Goal: Task Accomplishment & Management: Use online tool/utility

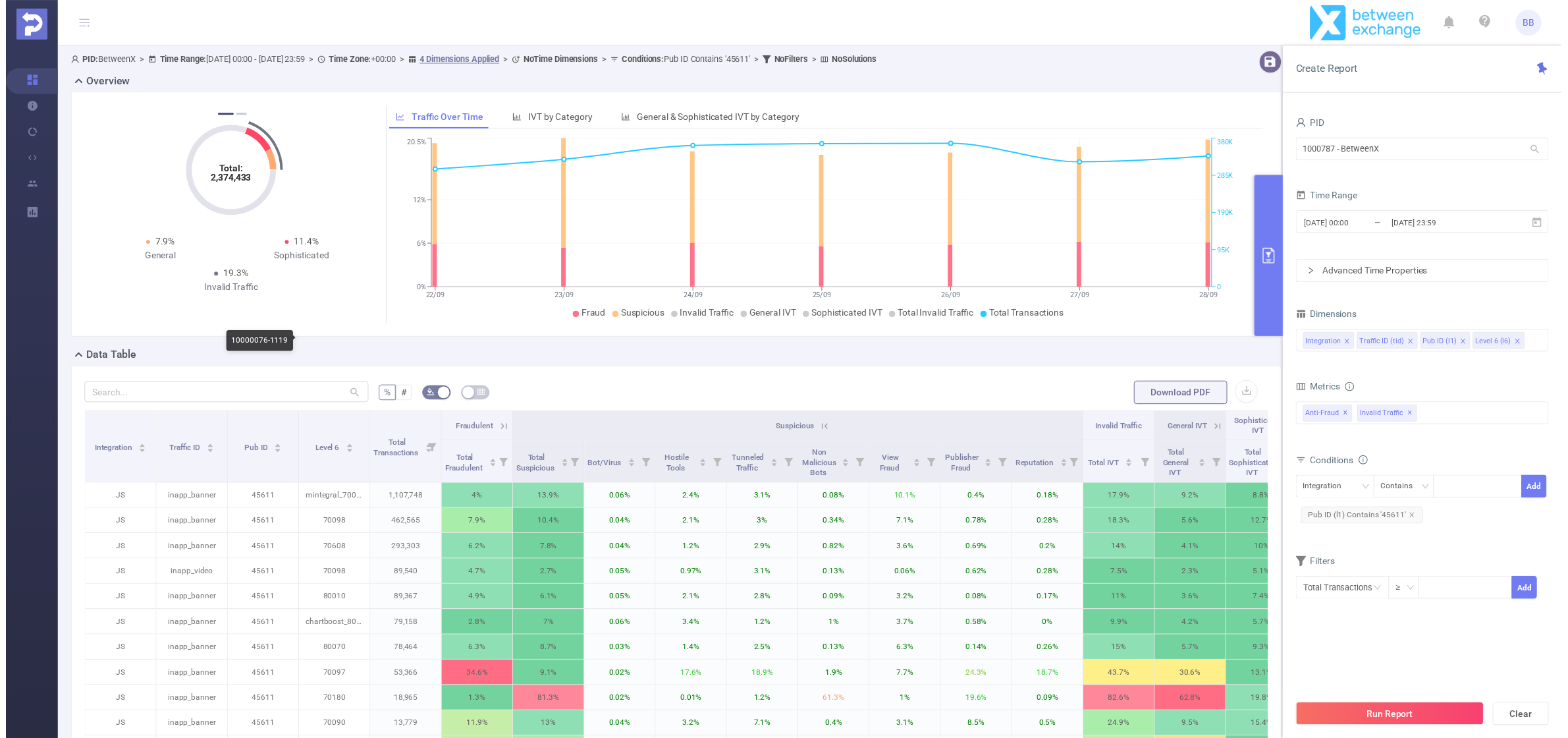
scroll to position [517, 0]
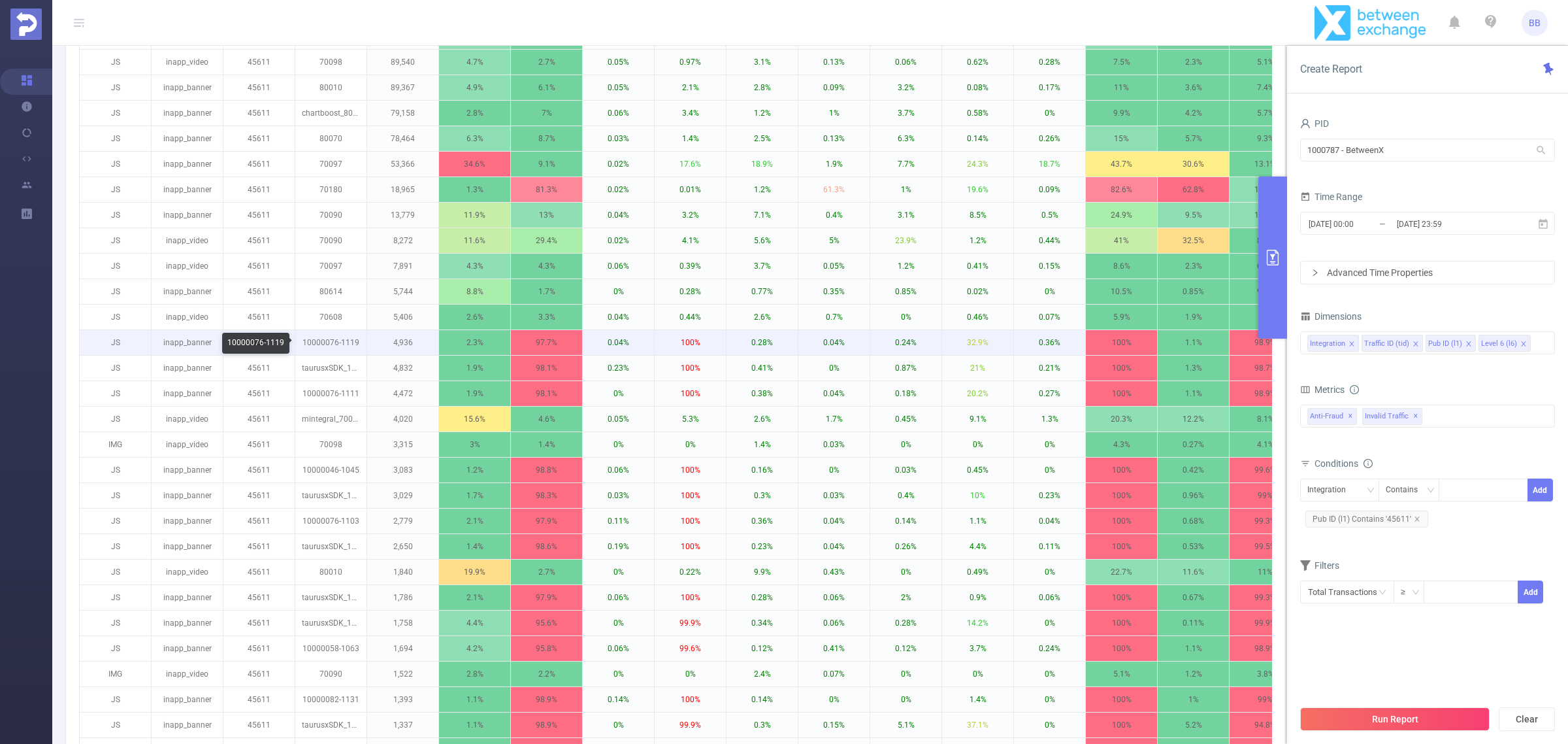
click at [314, 347] on p "10000076-1119" at bounding box center [331, 343] width 72 height 24
copy p "10000076-1119"
click at [1320, 491] on div "Integration" at bounding box center [1331, 490] width 48 height 22
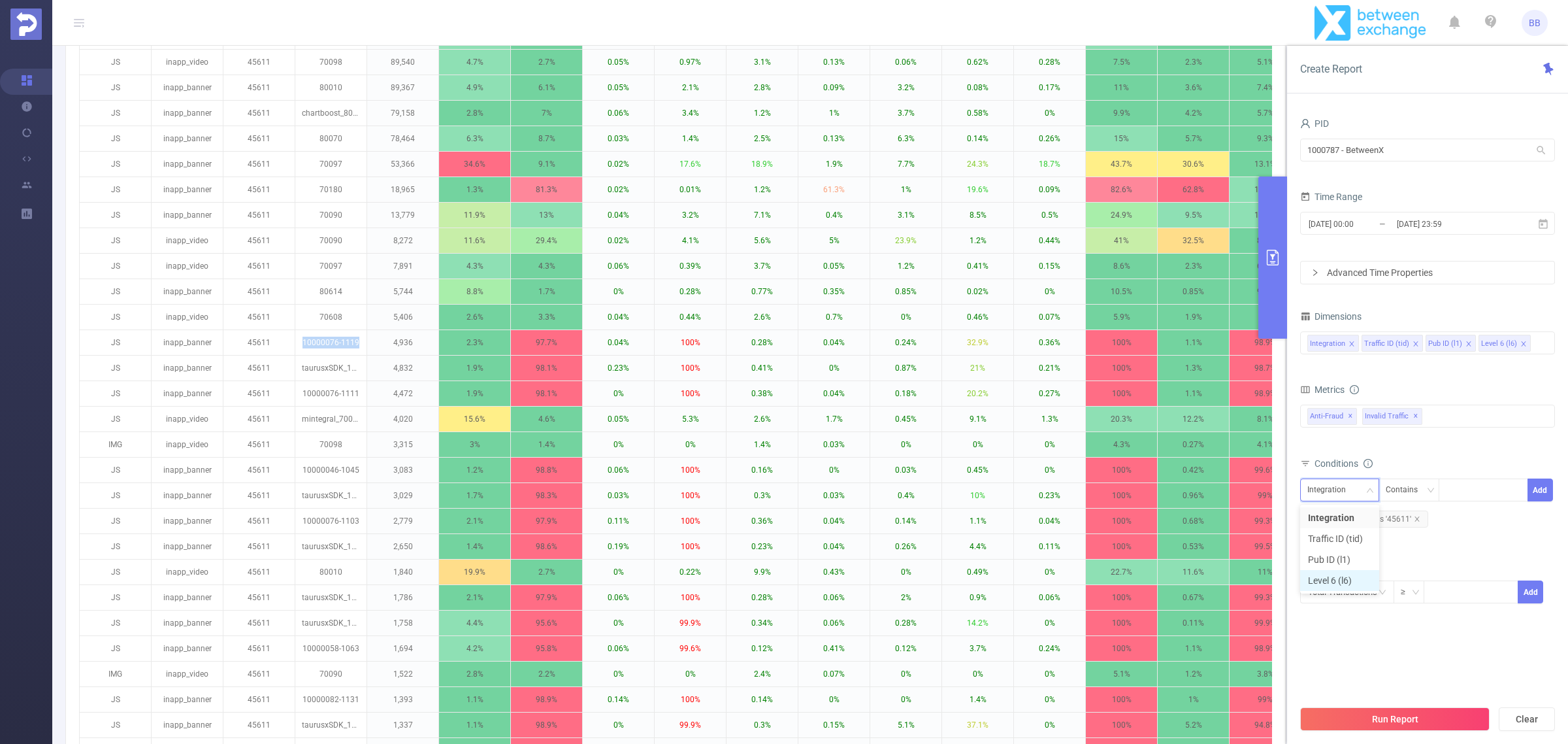
click at [1332, 583] on li "Level 6 (l6)" at bounding box center [1339, 580] width 79 height 21
click at [1488, 492] on div at bounding box center [1483, 490] width 75 height 22
paste input "10000076-1119"
type input "10000076-1119"
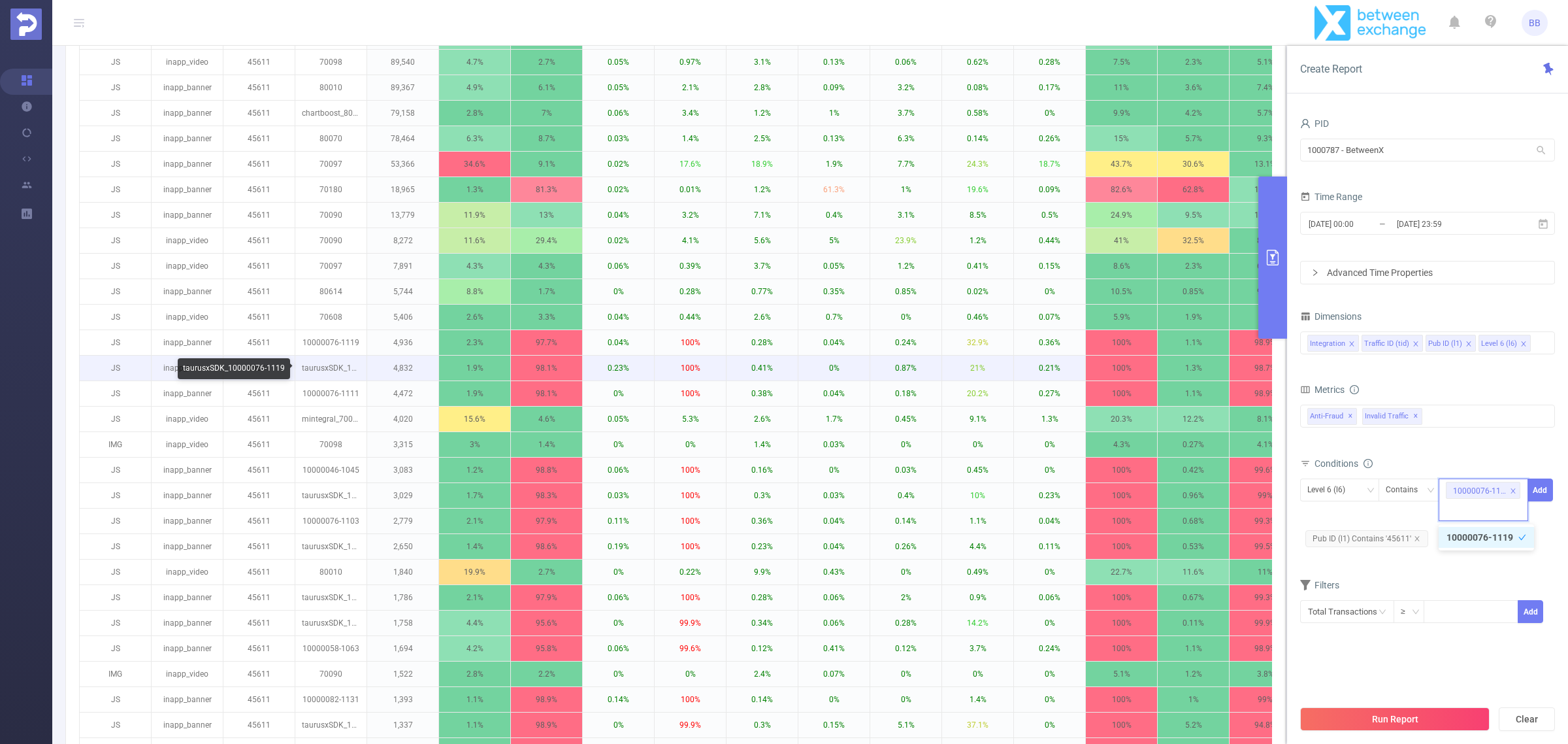
click at [341, 367] on p "taurusxSDK_10000076-1119" at bounding box center [331, 368] width 72 height 24
copy p "taurusxSDK_10000076-1119"
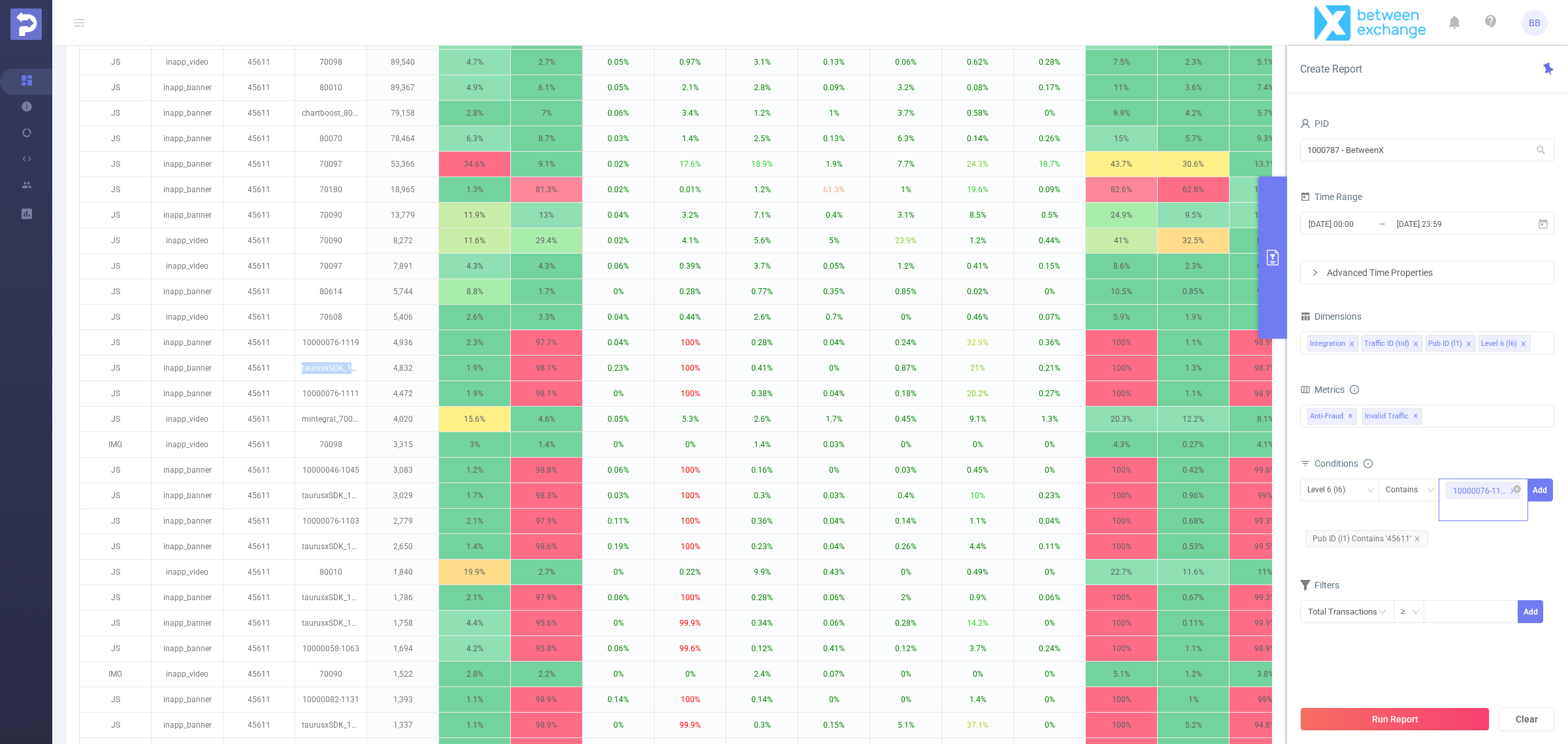
click at [1491, 508] on div "10000076-1119" at bounding box center [1483, 499] width 89 height 42
paste input "taurusxSDK_10000076-1119"
type input "taurusxSDK_10000076-1119"
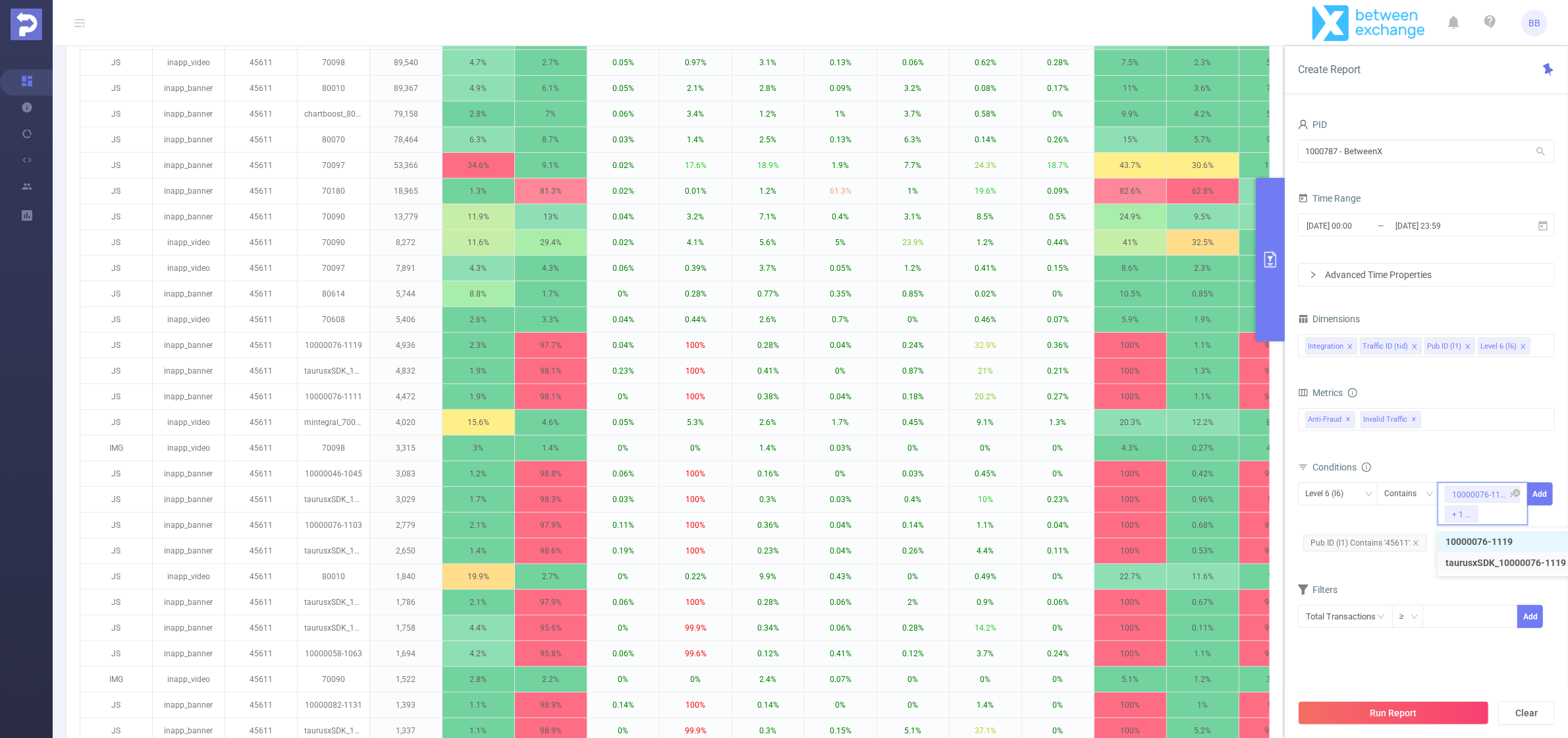
scroll to position [0, 0]
click at [326, 398] on p "10000076-1111" at bounding box center [334, 397] width 72 height 25
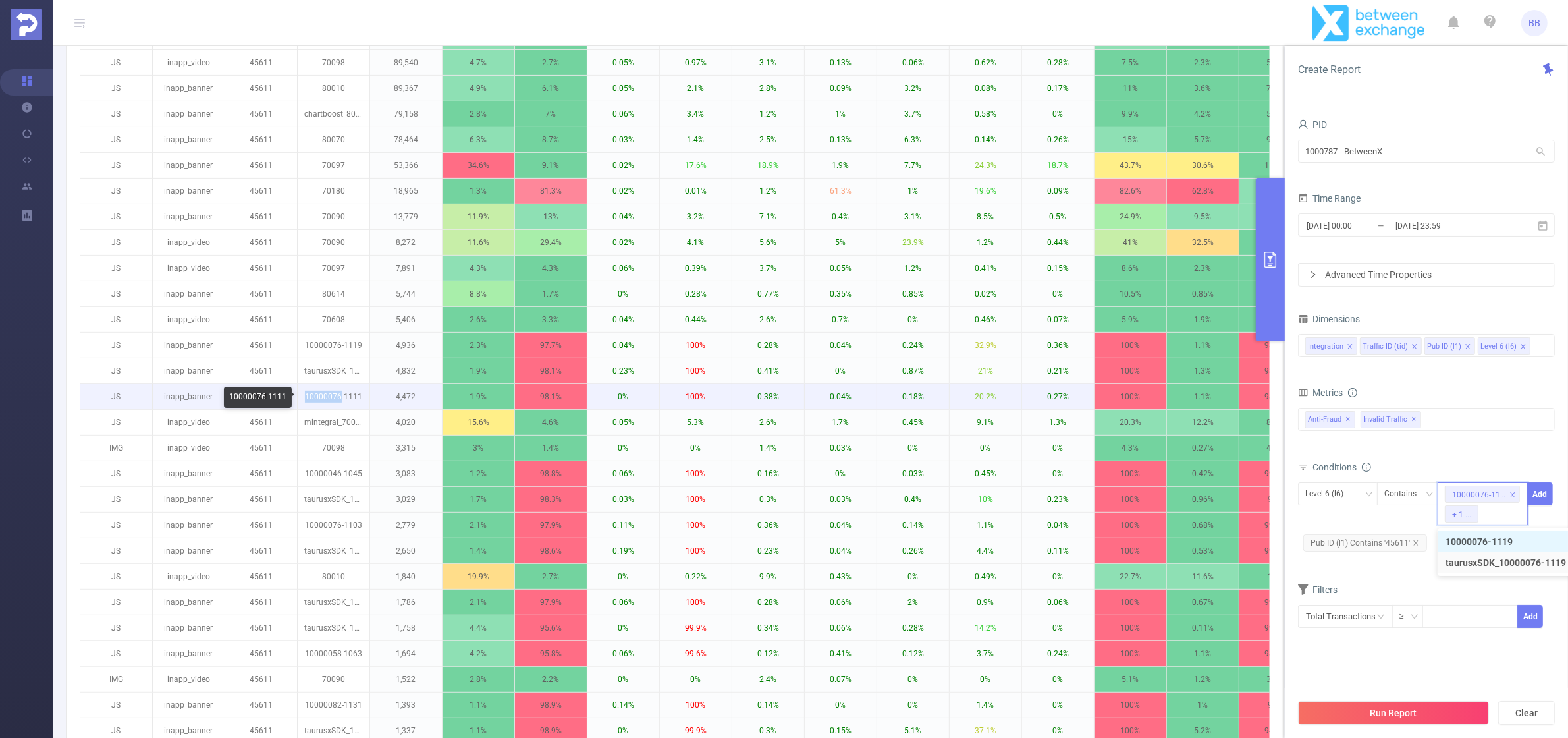
click at [326, 398] on p "10000076-1111" at bounding box center [334, 397] width 72 height 25
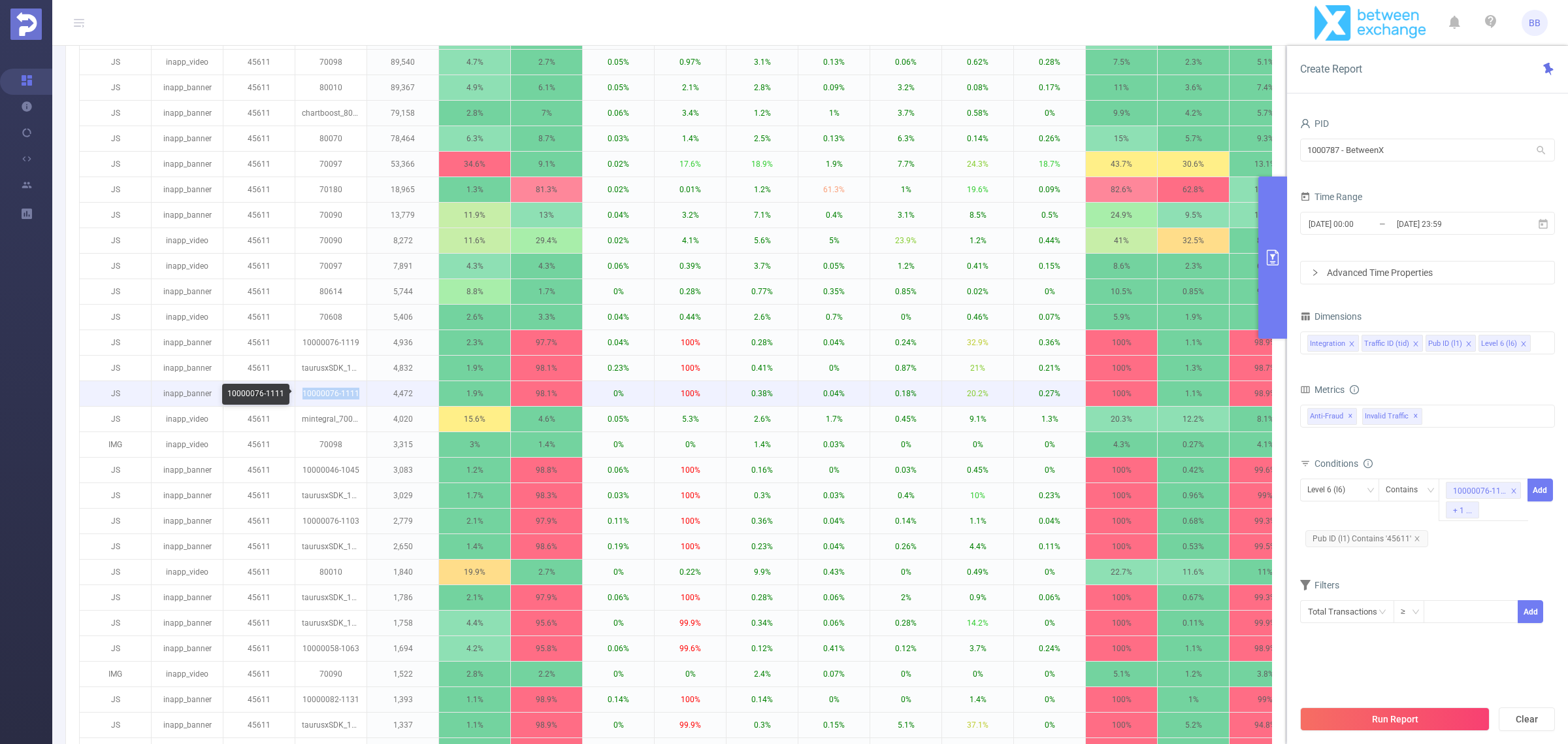
click at [324, 396] on p "10000076-1111" at bounding box center [331, 394] width 72 height 24
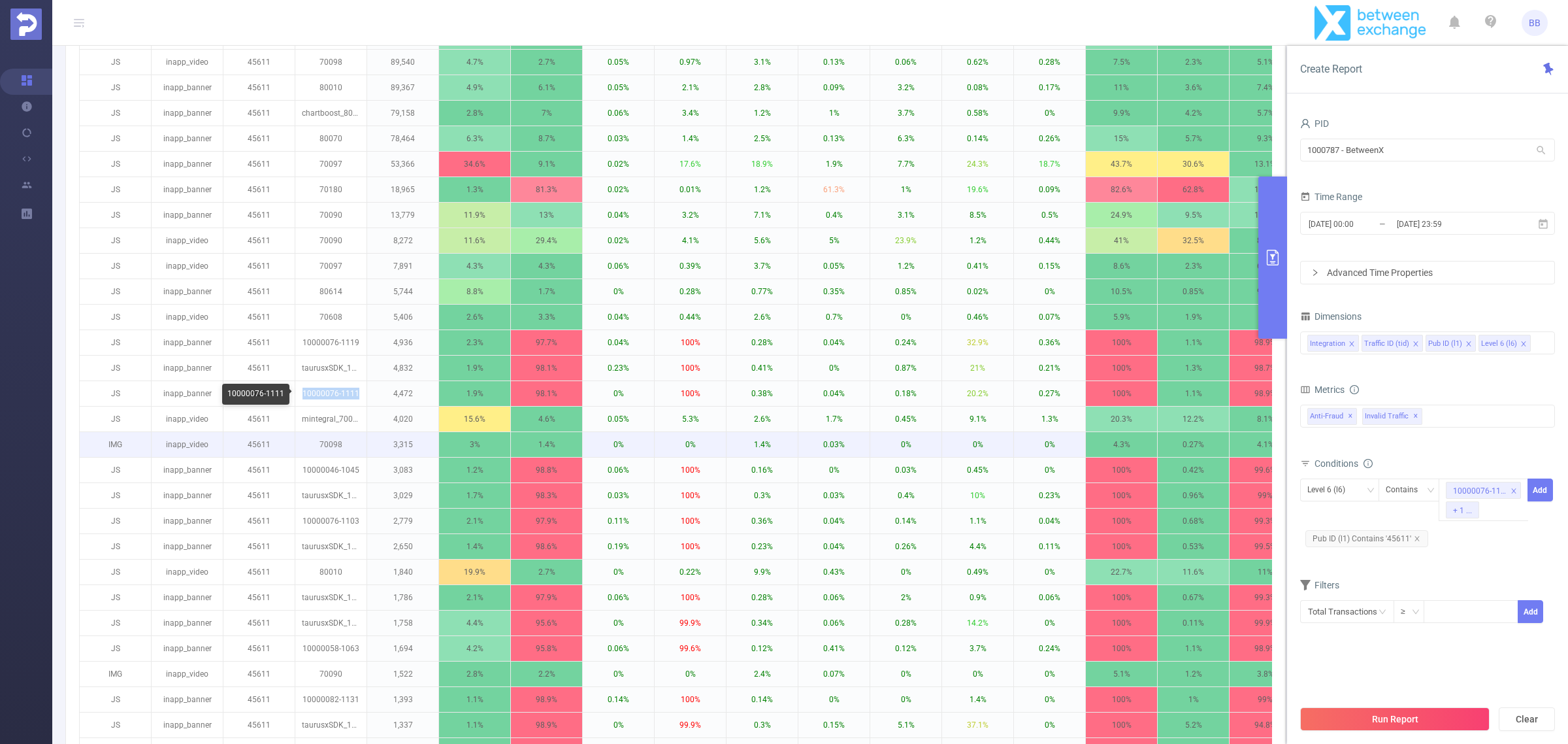
copy p "10000076-1111"
click at [1512, 515] on div "10000076-1119 + 1 ..." at bounding box center [1483, 499] width 89 height 42
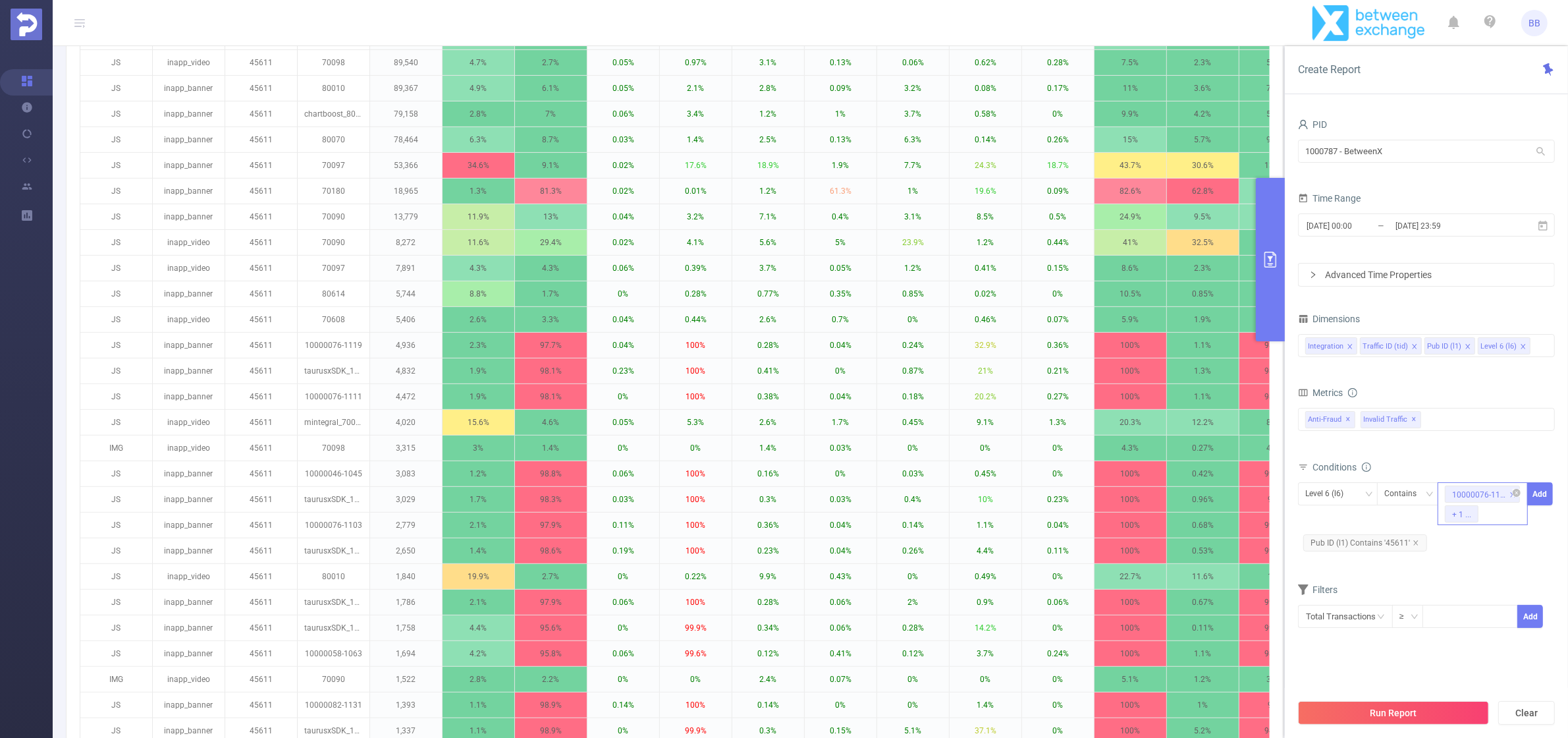
paste input "10000076-1111"
type input "10000076-1111"
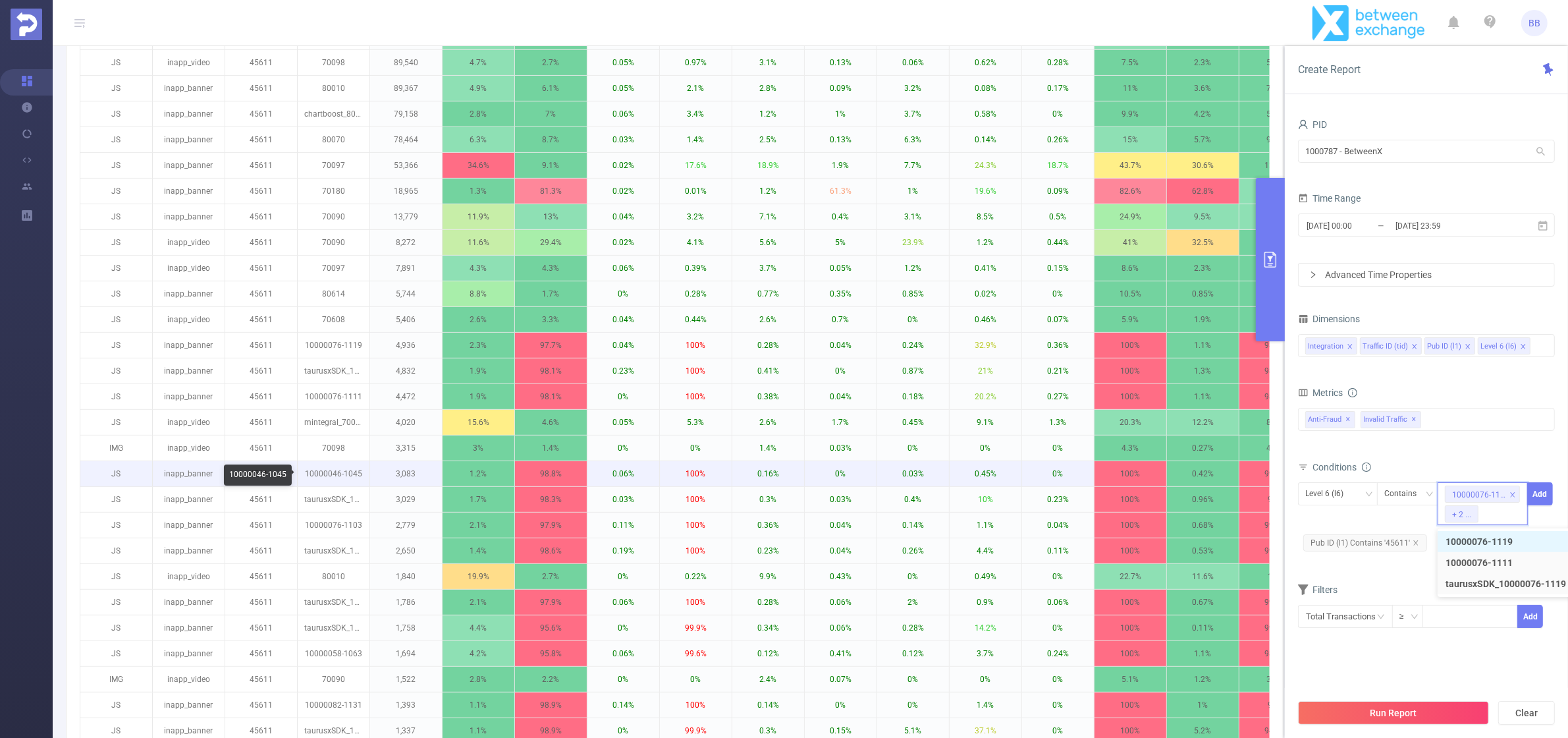
click at [343, 474] on p "10000046-1045" at bounding box center [334, 473] width 72 height 25
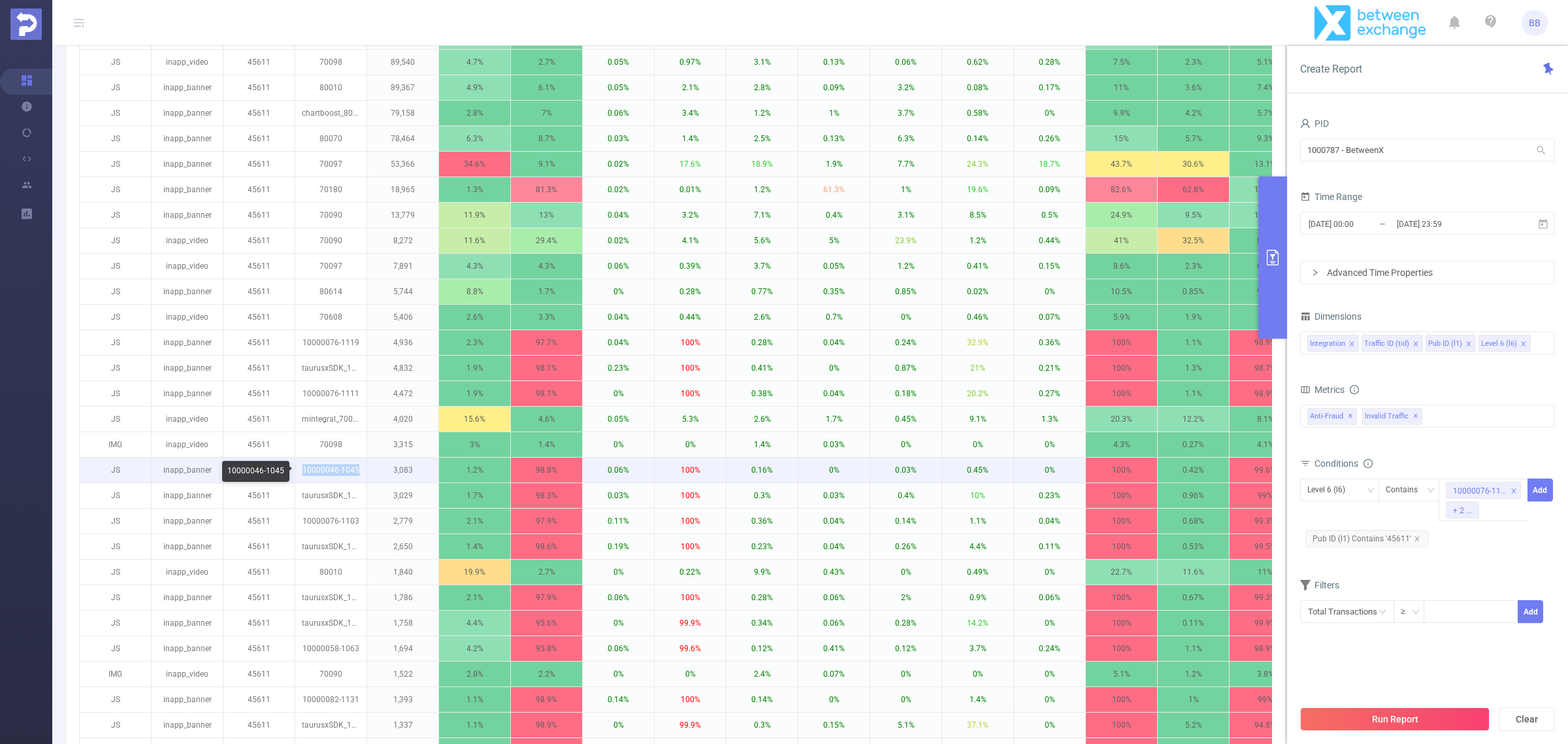
click at [341, 471] on p "10000046-1045" at bounding box center [331, 470] width 72 height 24
copy p "10000046-1045"
click at [1512, 513] on div "10000076-1119 + 2 ..." at bounding box center [1483, 499] width 89 height 42
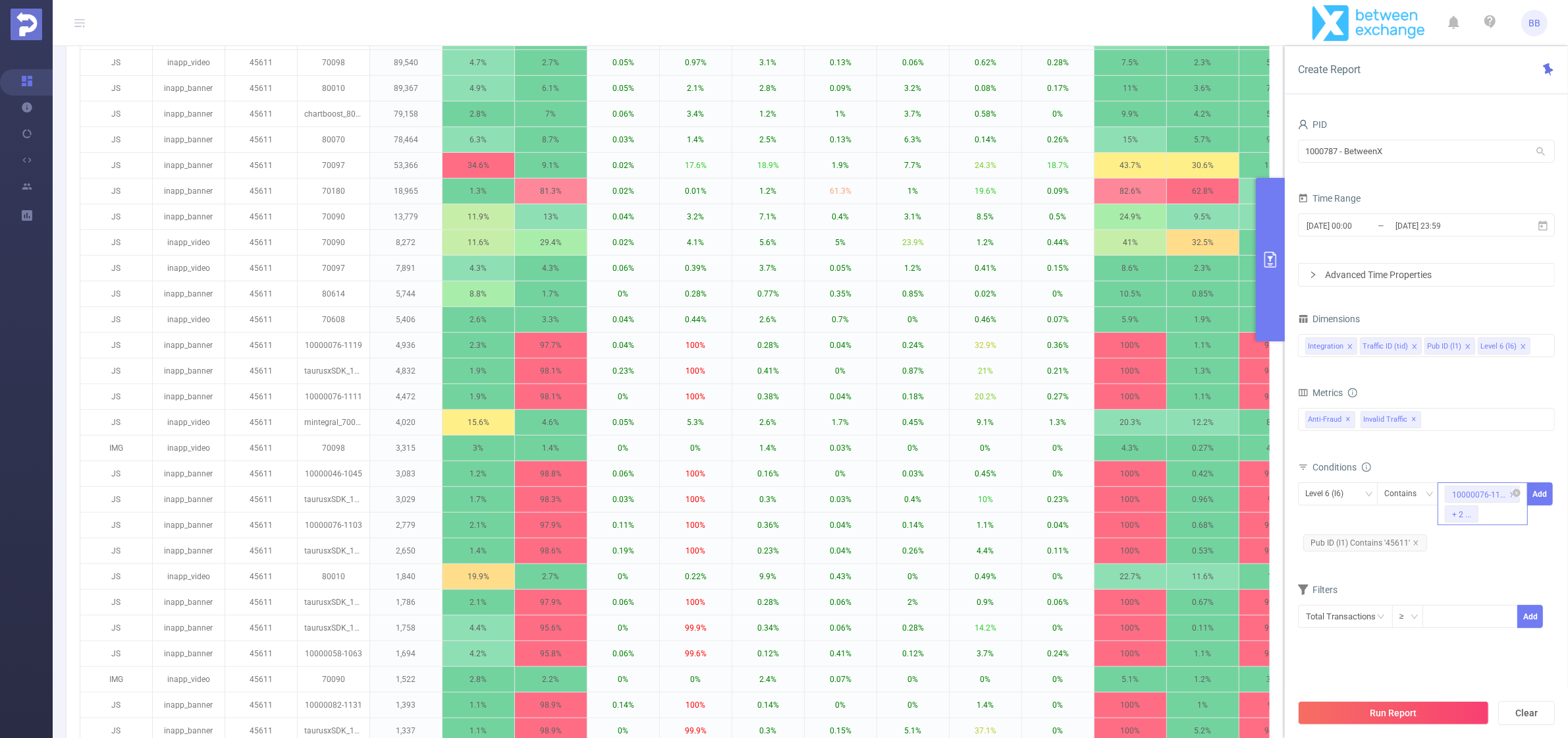
paste input "10000046-1045"
type input "10000046-1045"
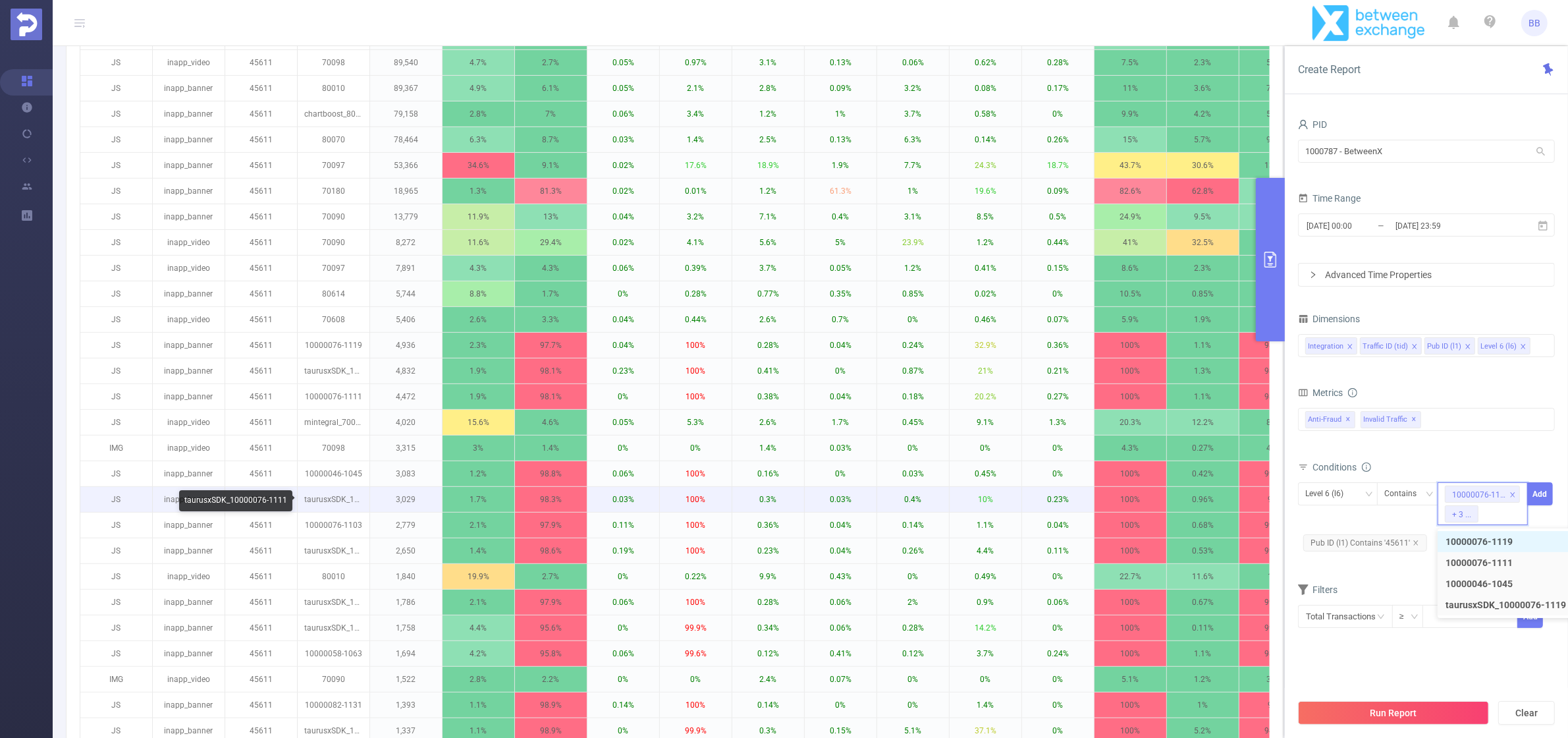
click at [333, 505] on p "taurusxSDK_10000076-1111" at bounding box center [334, 499] width 72 height 25
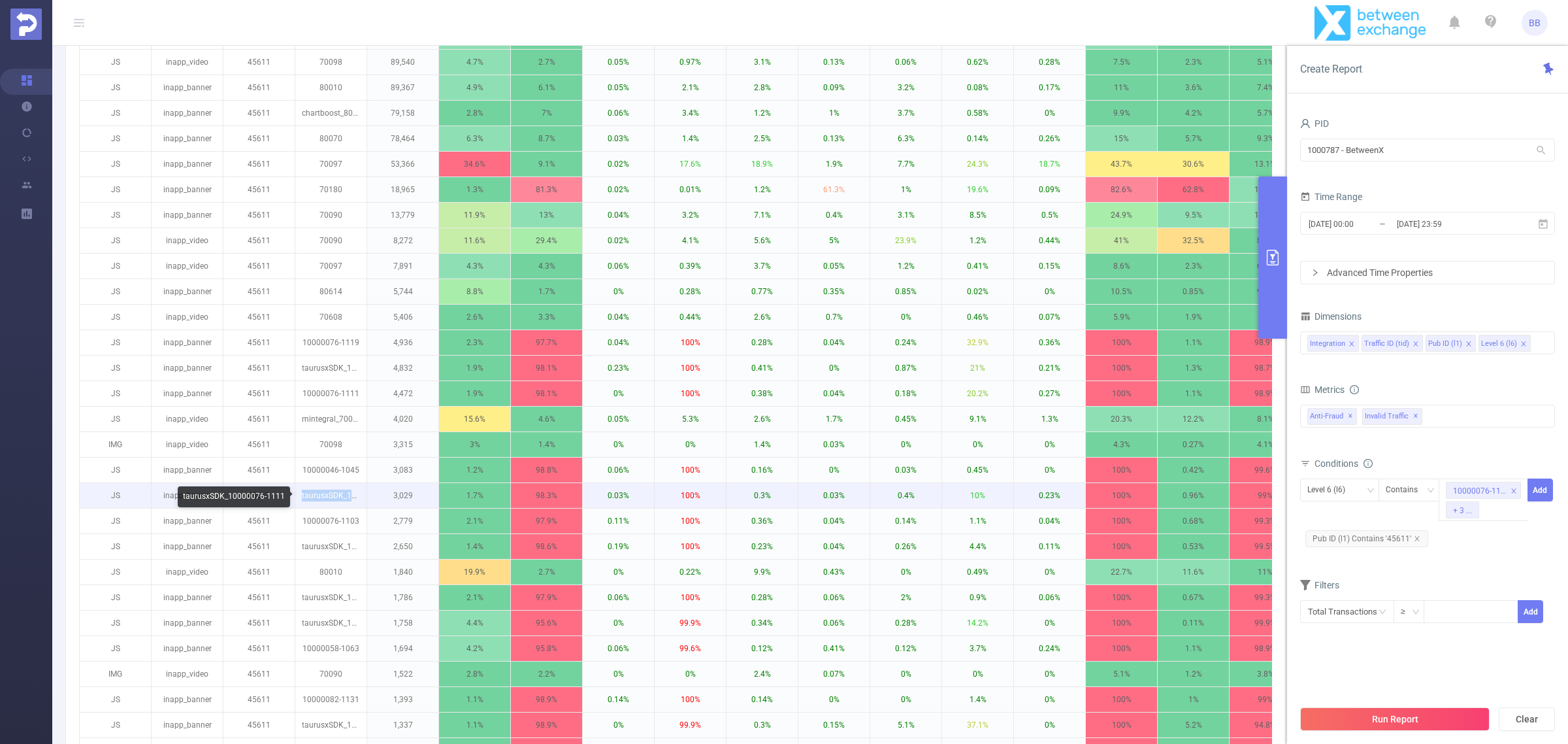
click at [330, 501] on p "taurusxSDK_10000076-1111" at bounding box center [331, 495] width 72 height 24
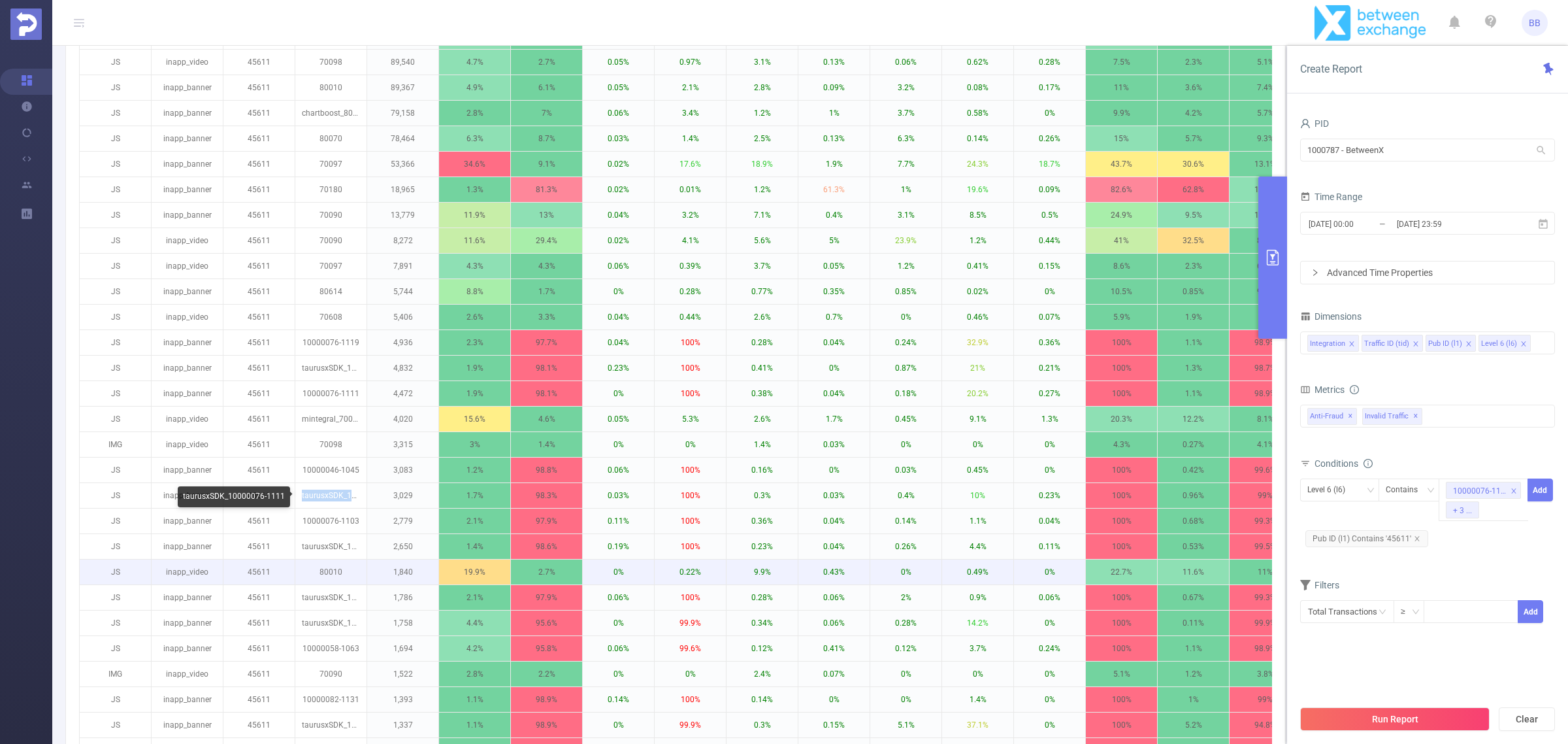
copy p "taurusxSDK_10000076-1111"
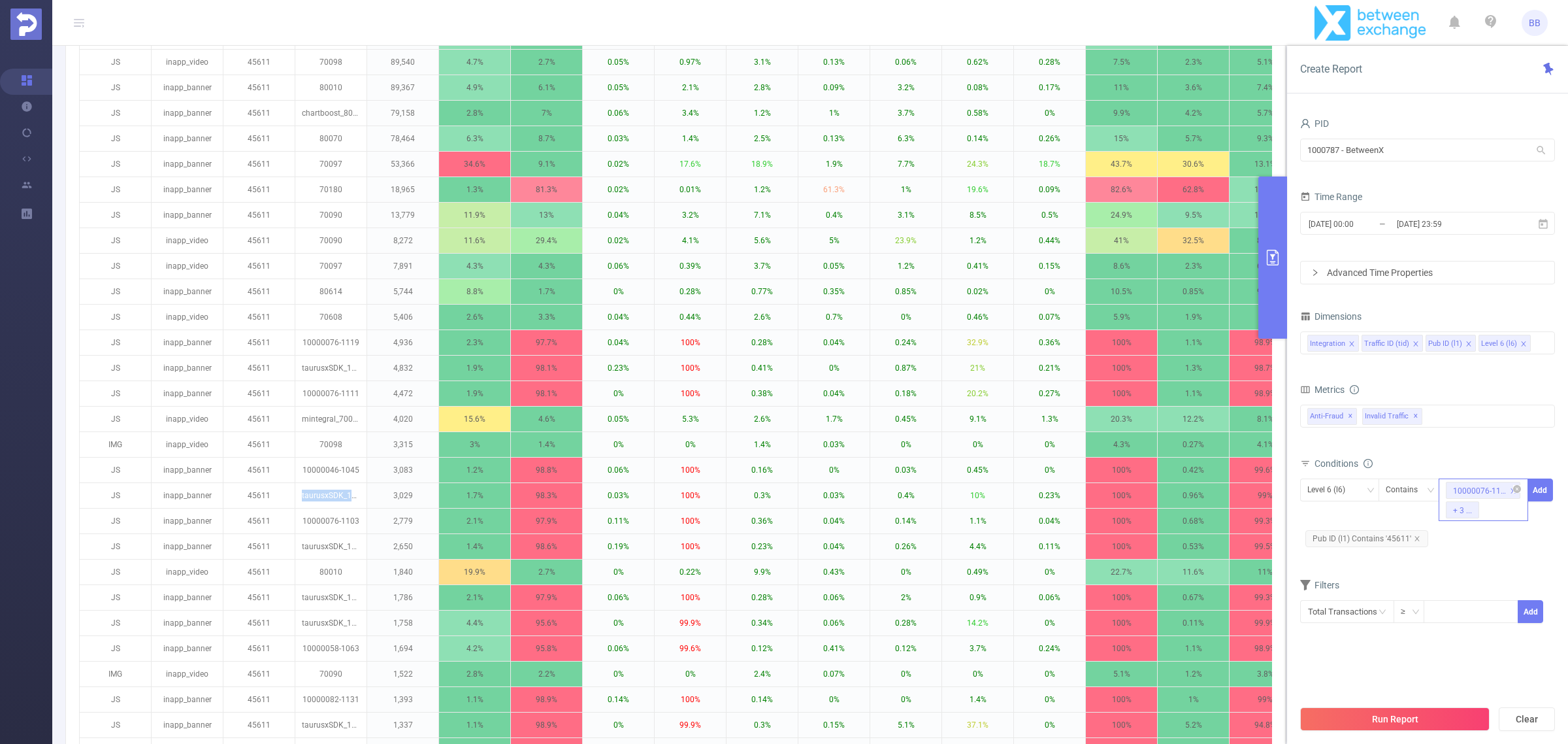
click at [1505, 509] on div "10000076-1119 + 3 ..." at bounding box center [1483, 499] width 89 height 42
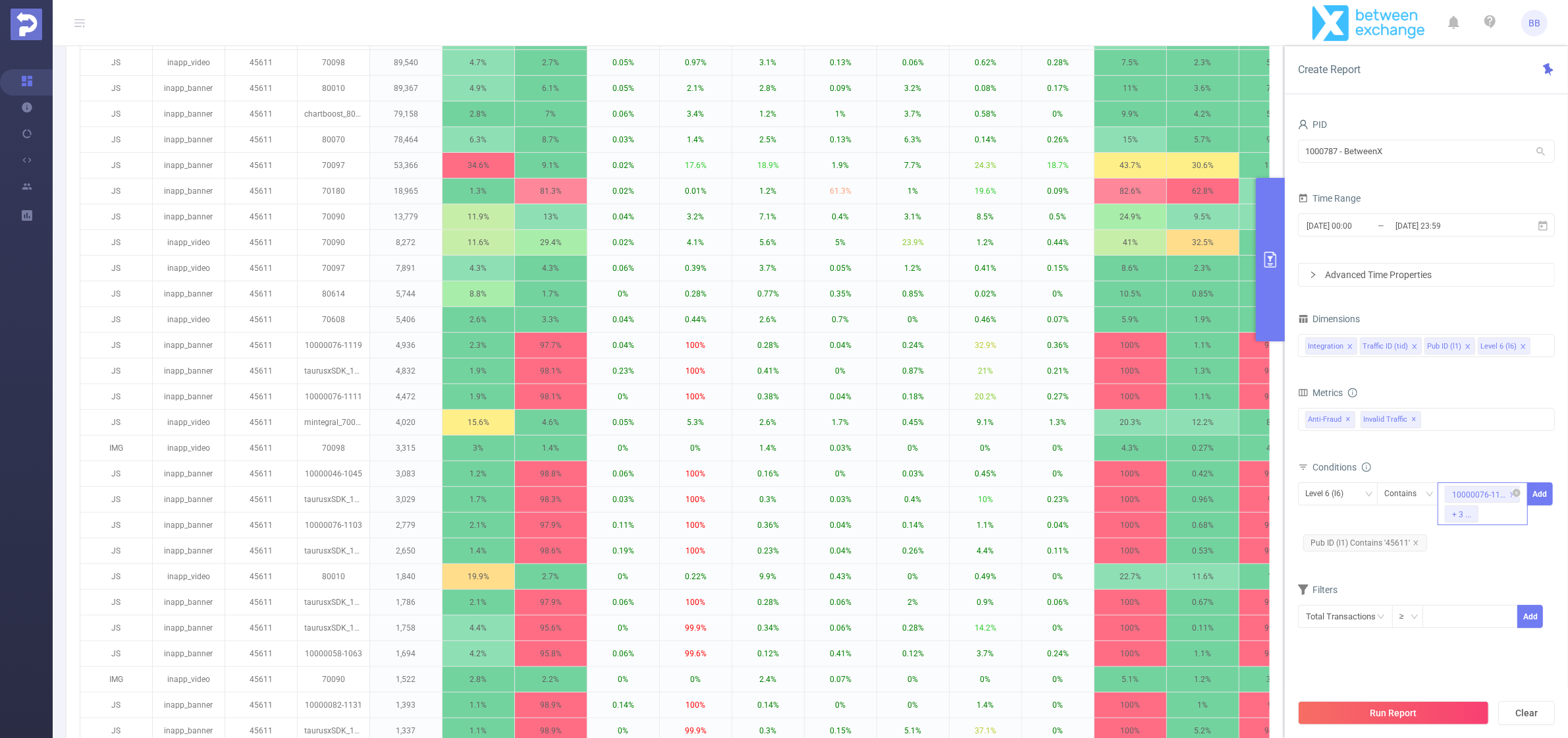
paste input "taurusxSDK_10000076-1111"
type input "taurusxSDK_10000076-1111"
click at [322, 526] on p "10000076-1103" at bounding box center [334, 525] width 72 height 25
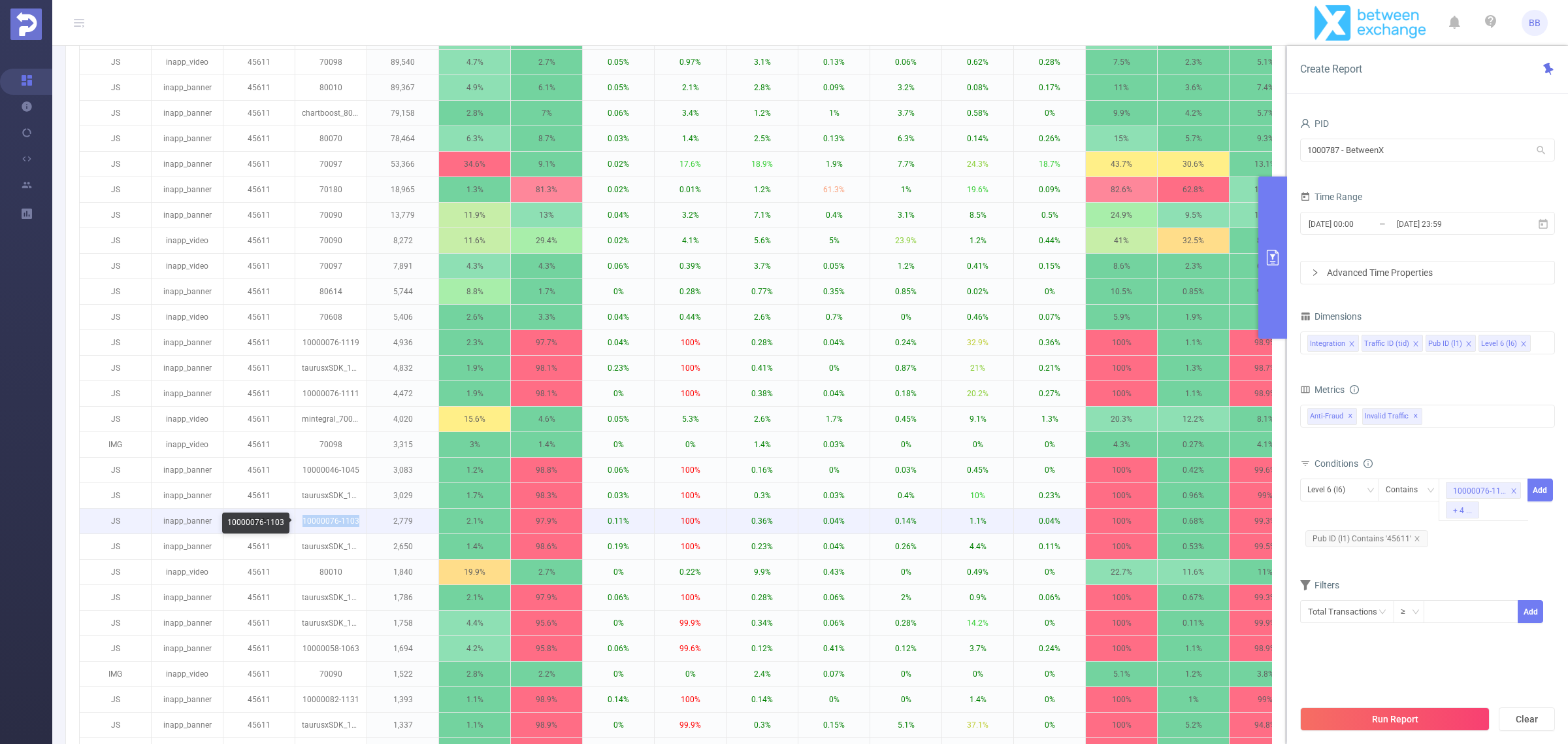
click at [319, 522] on p "10000076-1103" at bounding box center [331, 521] width 72 height 24
copy p "10000076-1103"
click at [1524, 513] on div "10000076-1119 + 4 ..." at bounding box center [1483, 499] width 89 height 42
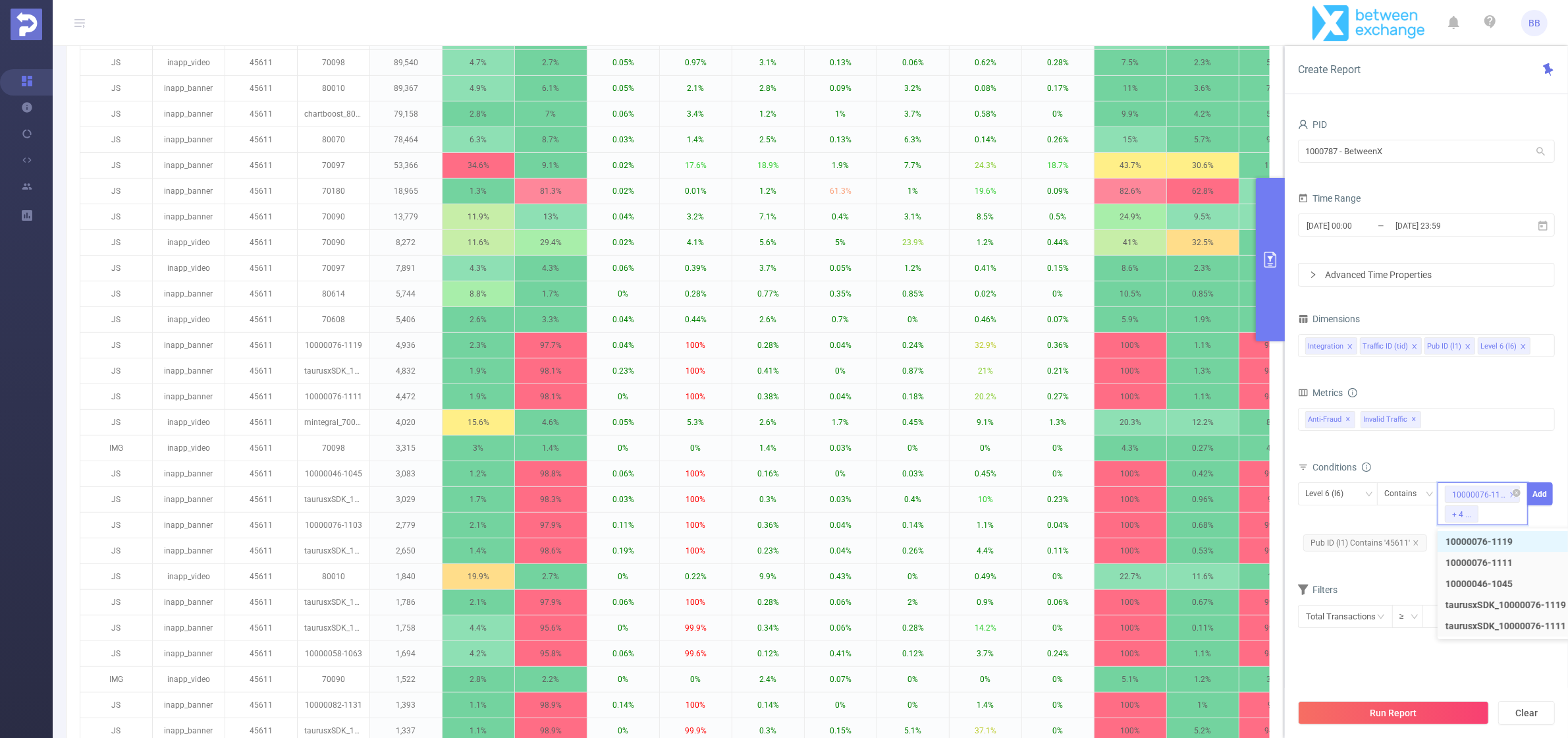
paste input "10000076-1103"
type input "10000076-1103"
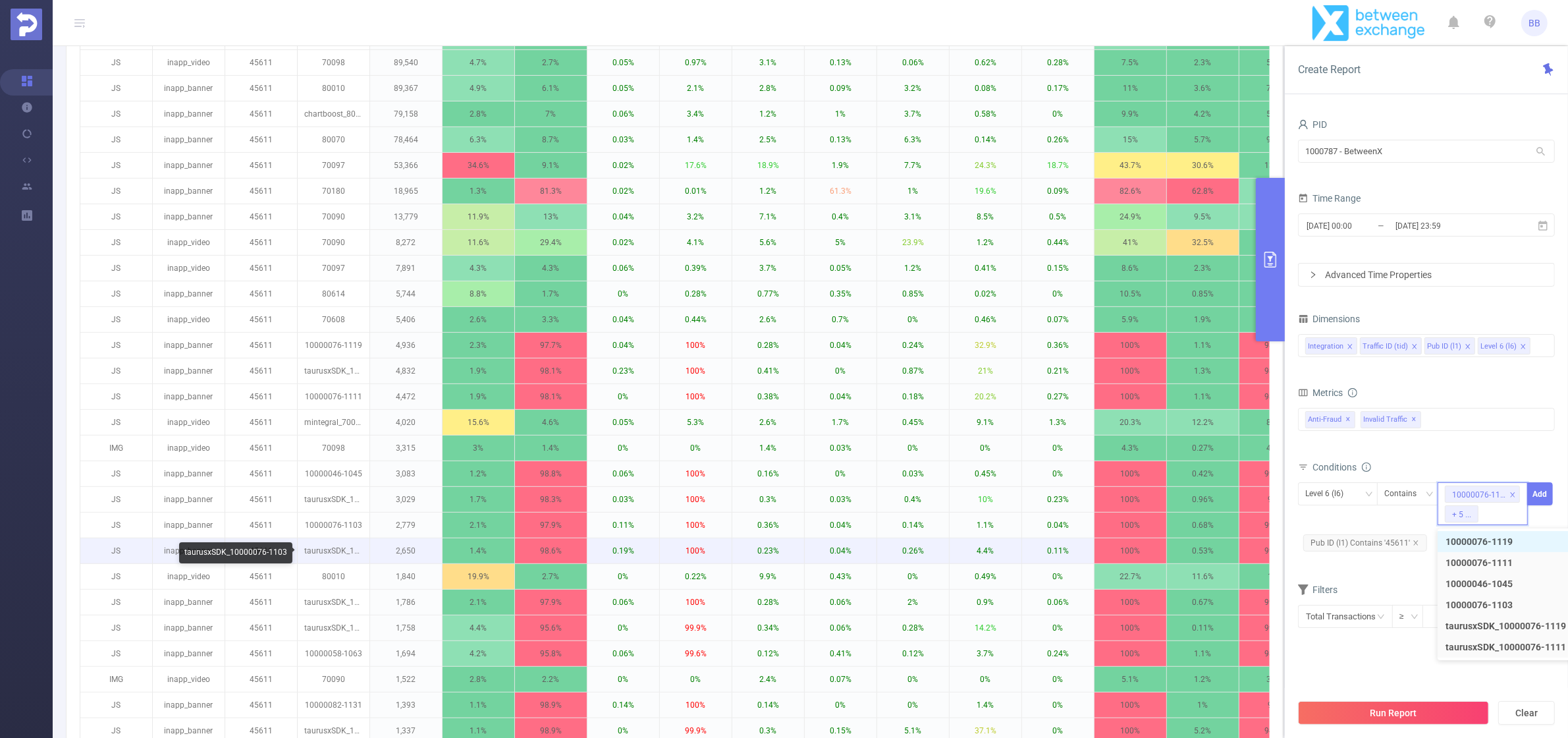
click at [327, 550] on p "taurusxSDK_10000076-1103" at bounding box center [334, 550] width 72 height 25
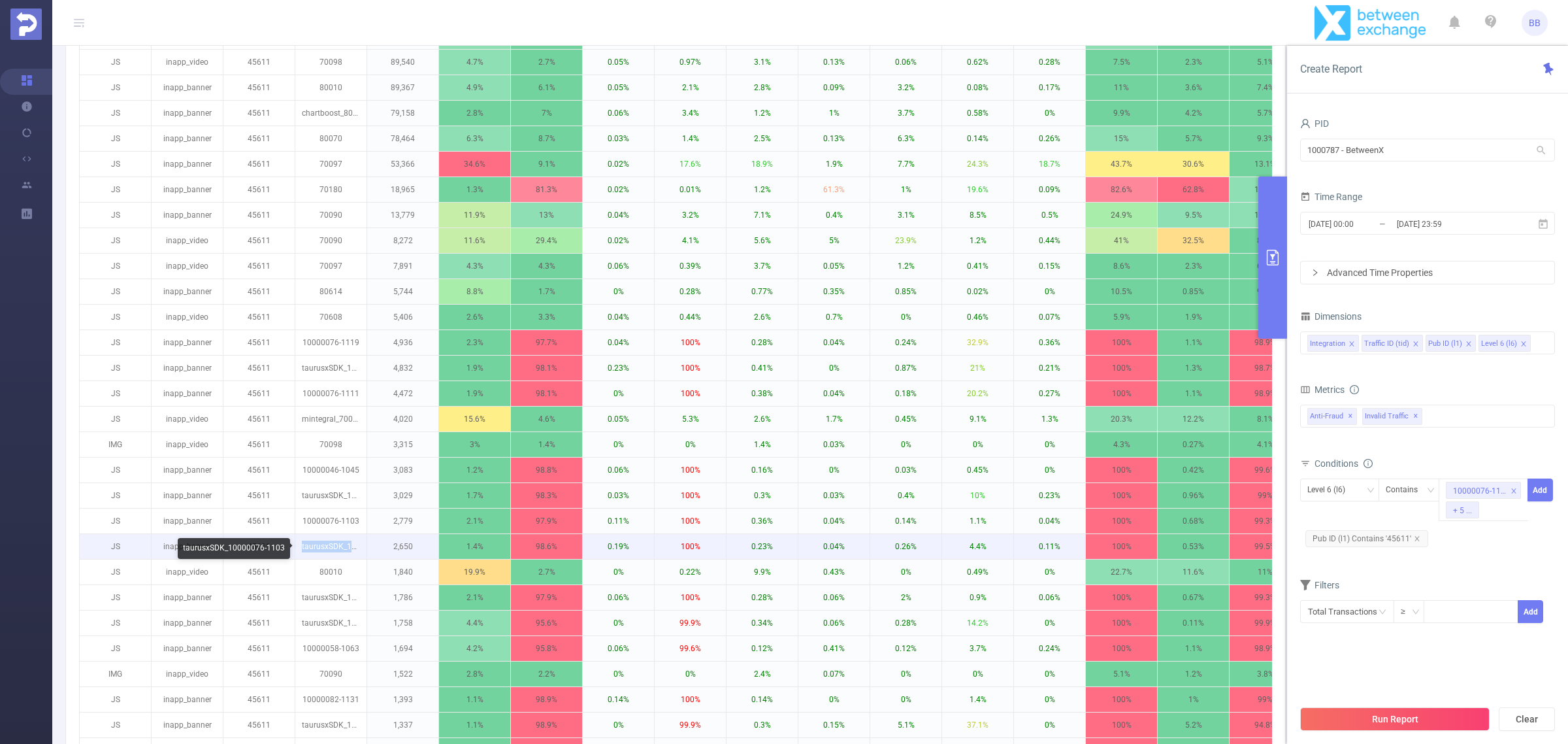
click at [325, 546] on p "taurusxSDK_10000076-1103" at bounding box center [331, 546] width 72 height 24
copy p "taurusxSDK_10000076-1103"
click at [1514, 514] on div "10000076-1119 + 5 ..." at bounding box center [1483, 499] width 89 height 42
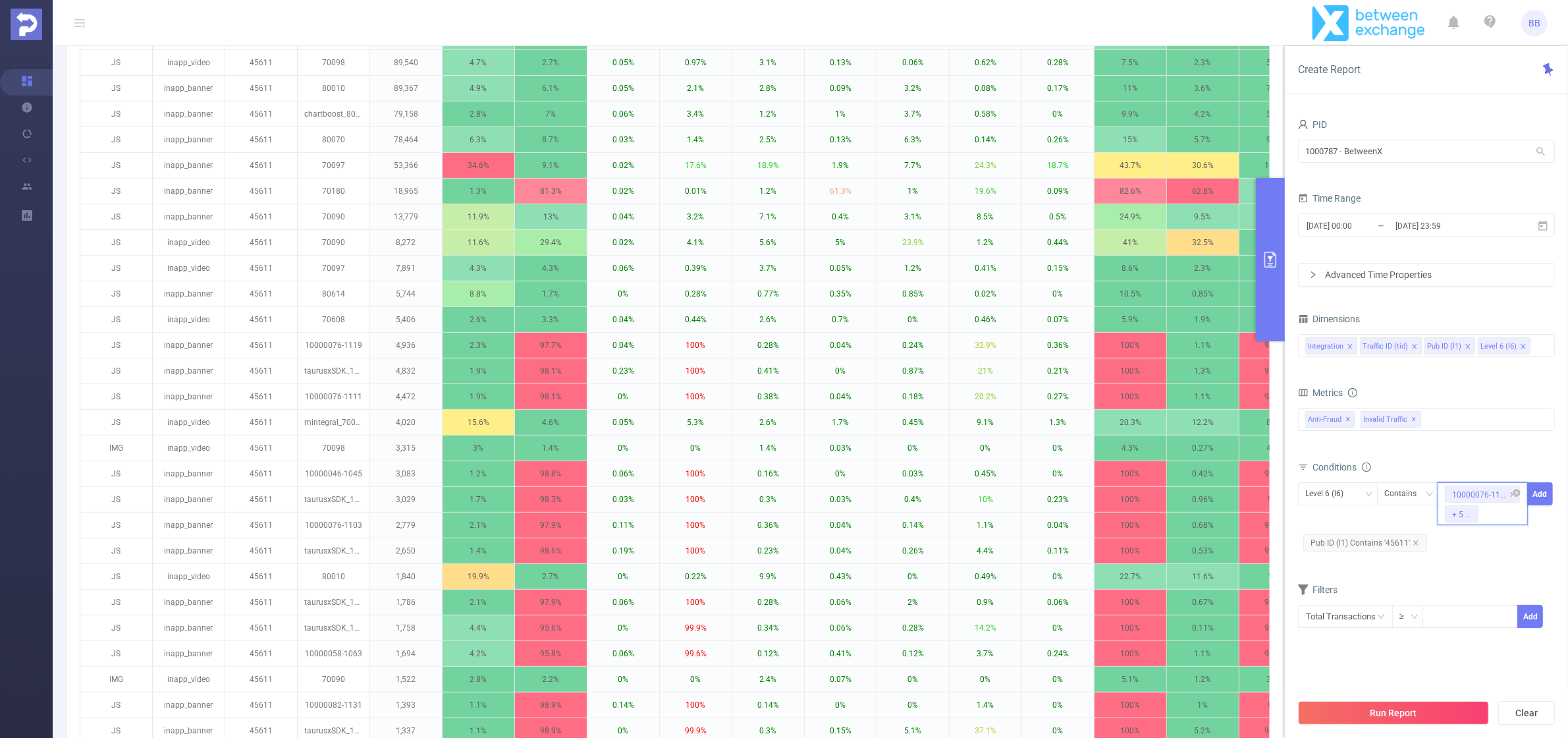
paste input "taurusxSDK_10000076-1103"
type input "taurusxSDK_10000076-1103"
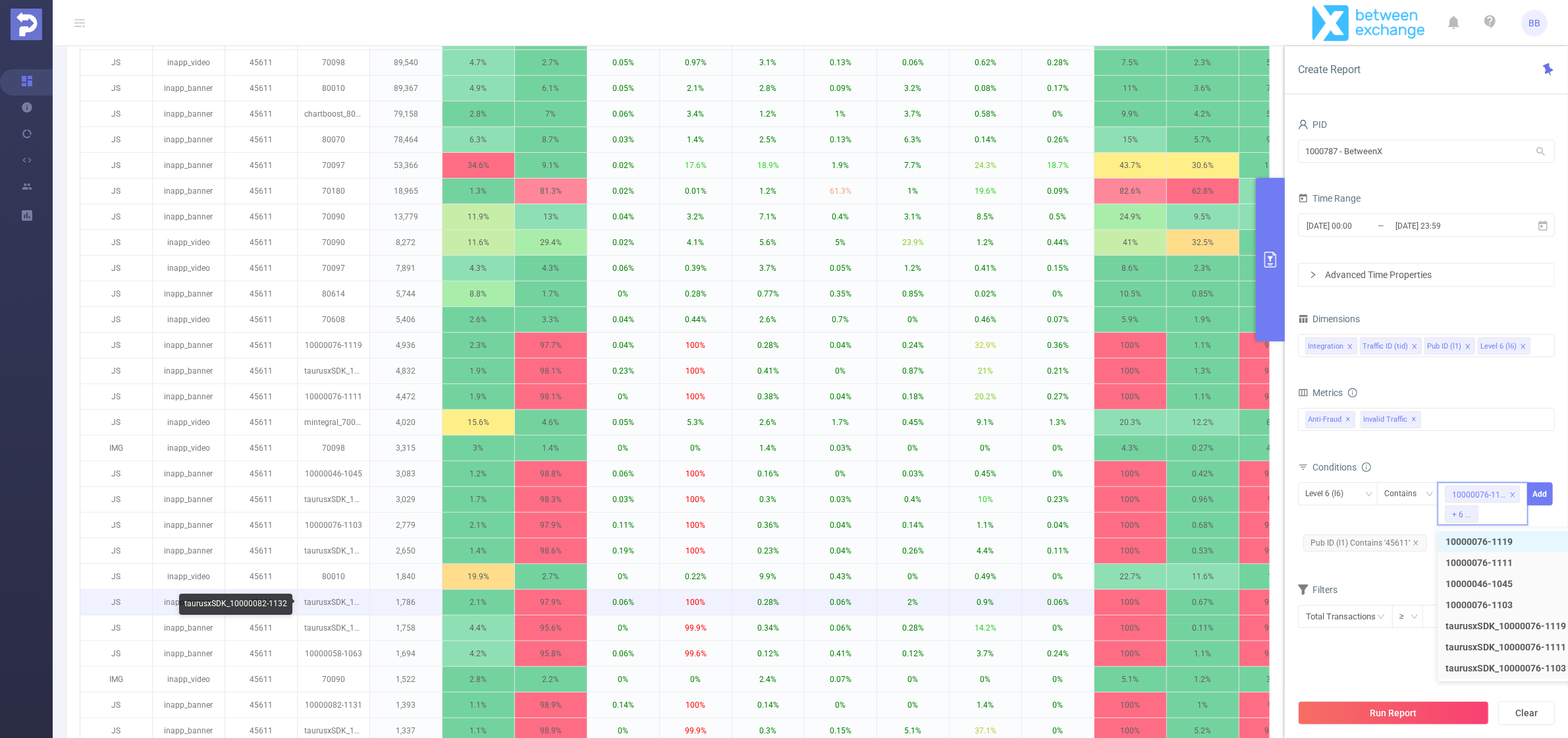
click at [328, 604] on p "taurusxSDK_10000082-1132" at bounding box center [334, 601] width 72 height 25
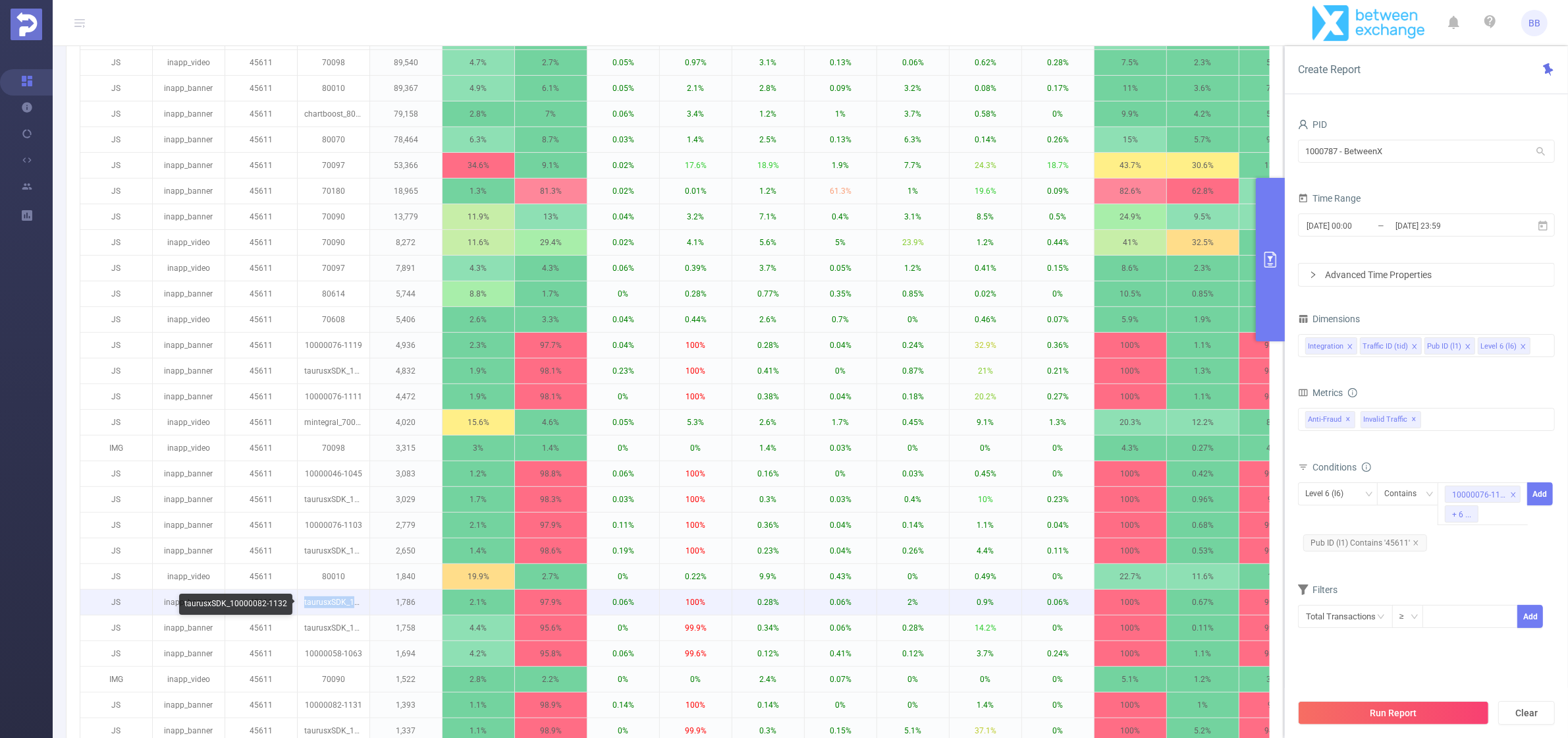
click at [328, 604] on p "taurusxSDK_10000082-1132" at bounding box center [334, 601] width 72 height 25
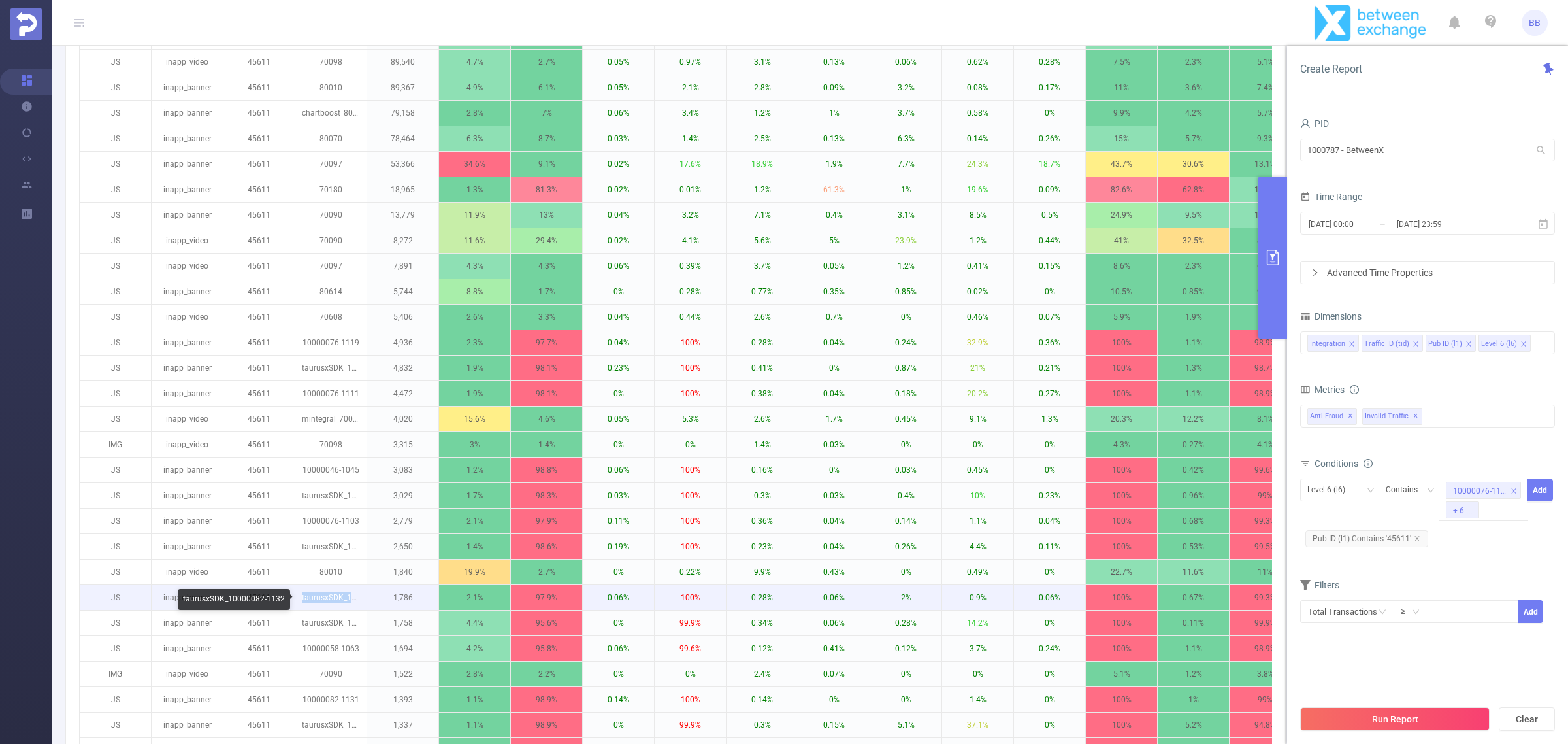
click at [326, 600] on p "taurusxSDK_10000082-1132" at bounding box center [331, 597] width 72 height 24
copy p "taurusxSDK_10000082-1132"
click at [1503, 521] on div "10000076-1119 + 6 ..." at bounding box center [1483, 499] width 89 height 42
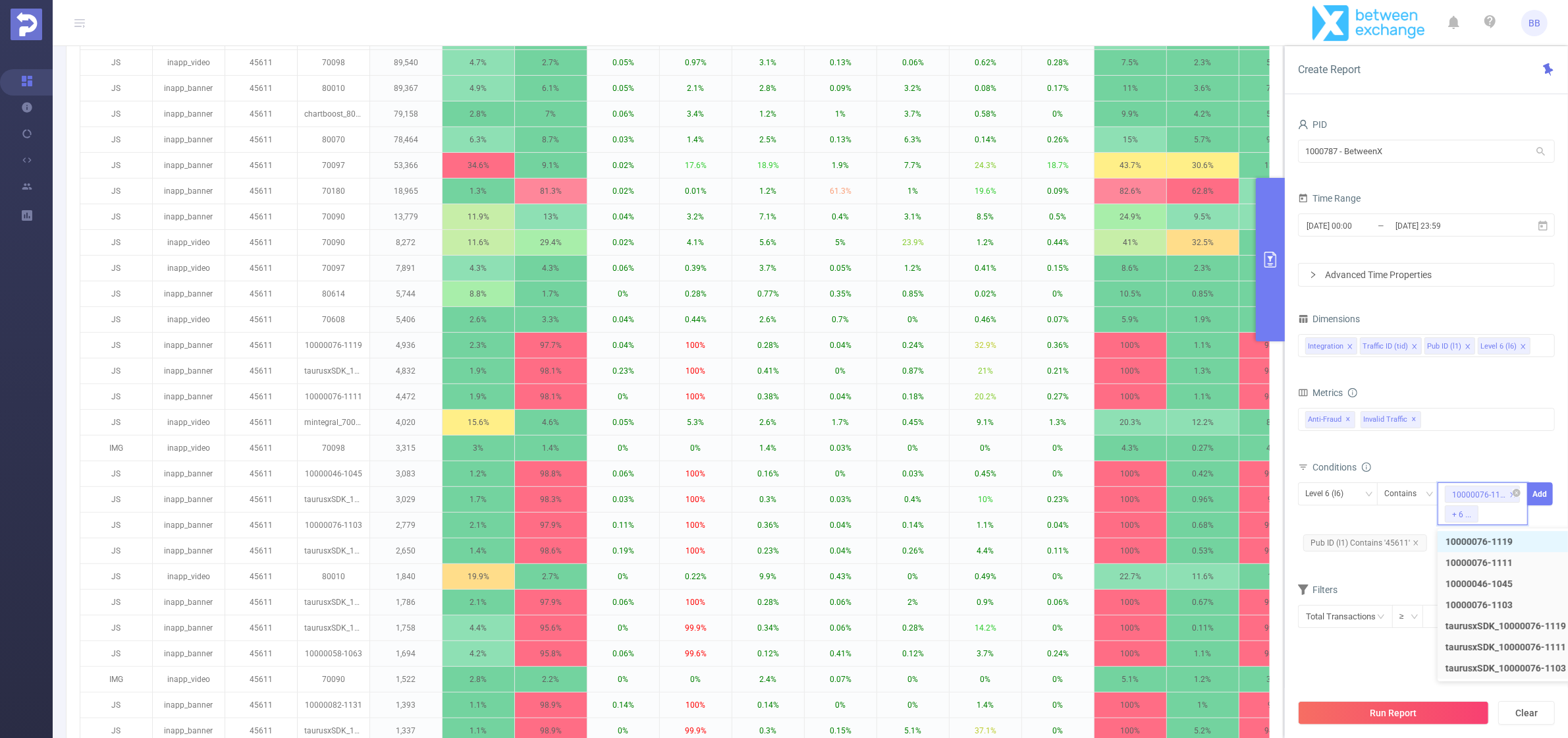
paste input "taurusxSDK_10000082-1132"
type input "taurusxSDK_10000082-1132"
click at [1539, 492] on button "Add" at bounding box center [1540, 493] width 26 height 23
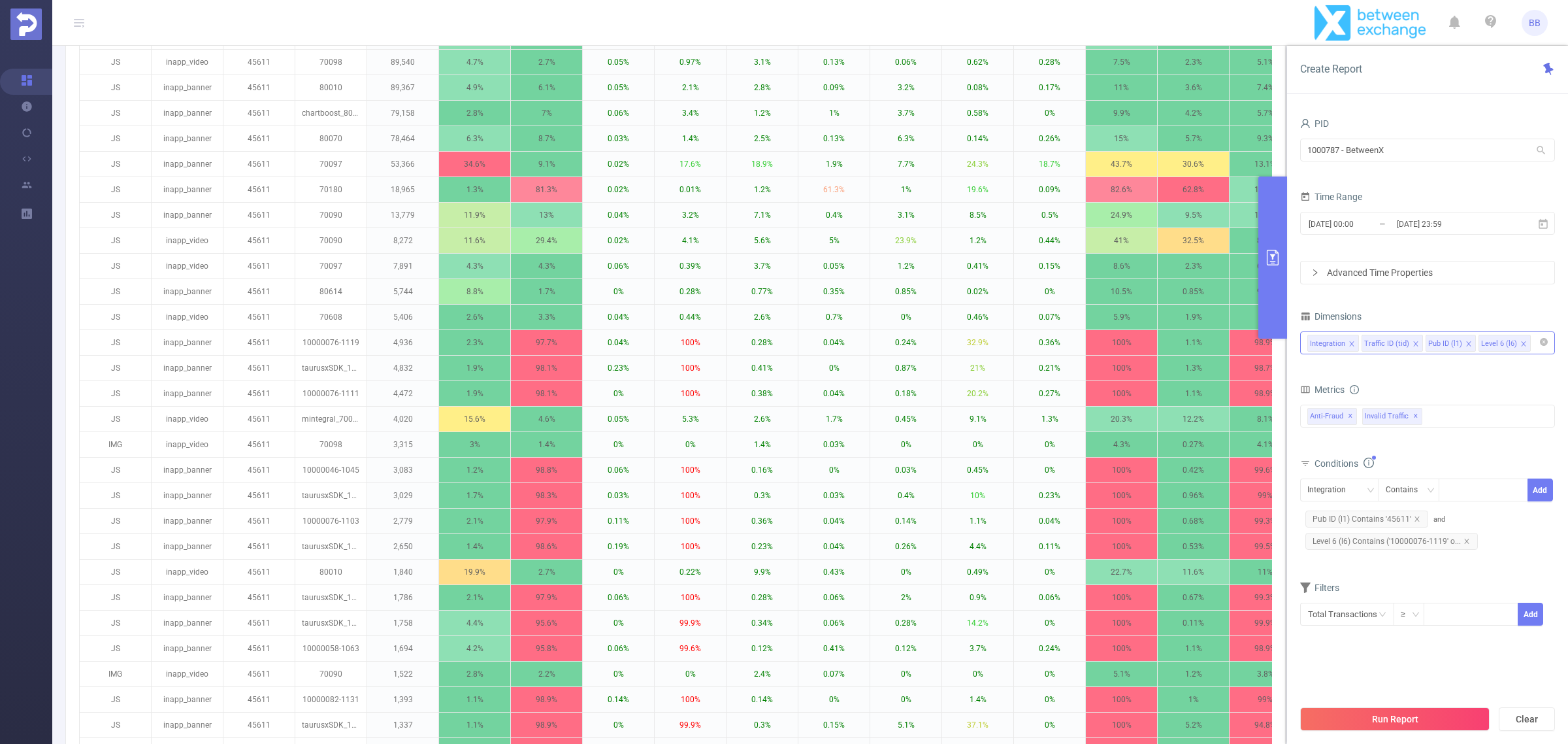
click at [1415, 346] on icon "icon: close" at bounding box center [1416, 344] width 7 height 7
click at [1496, 346] on div "Integration Pub ID (l1) Level 6 (l6)" at bounding box center [1427, 343] width 240 height 22
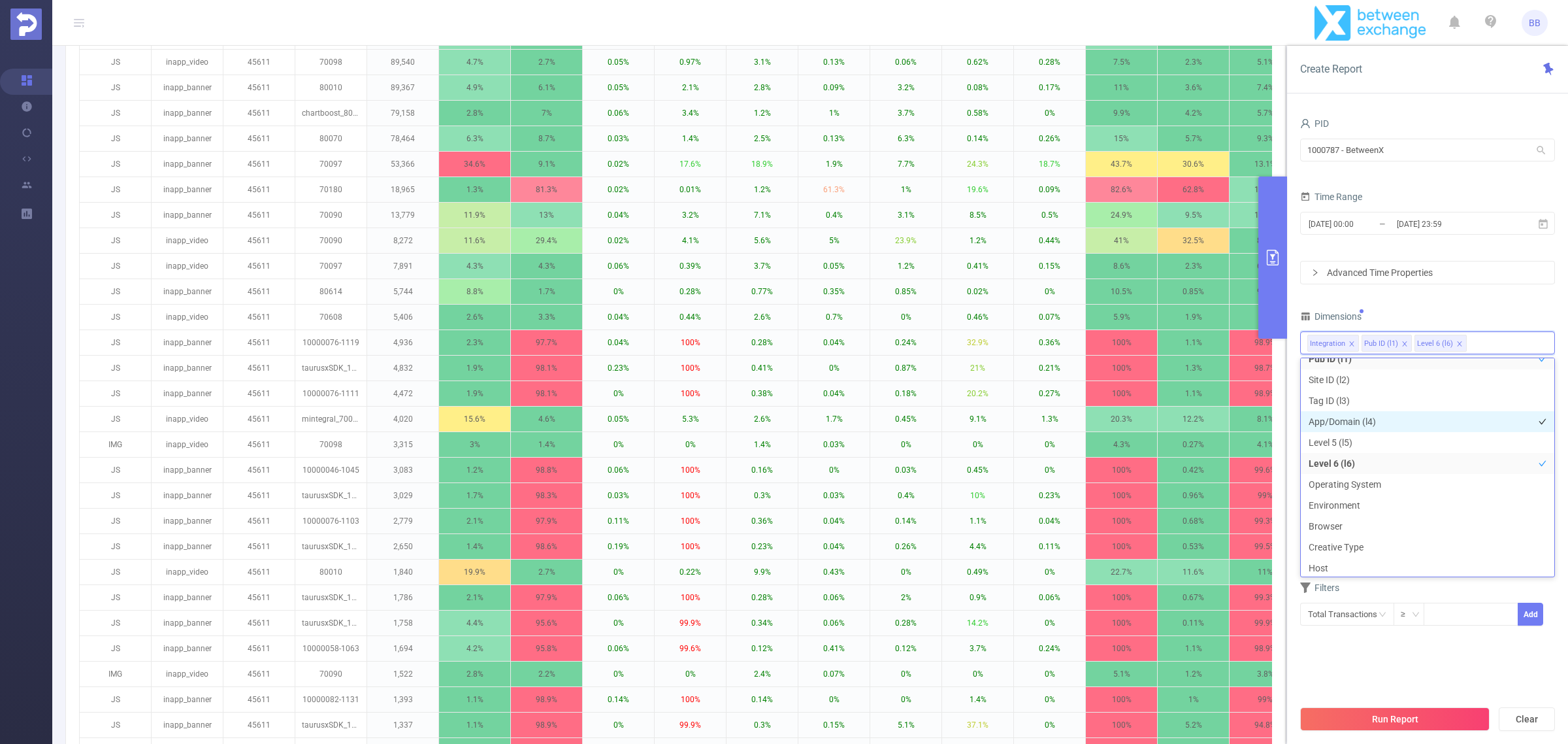
scroll to position [82, 0]
click at [1400, 453] on li "Operating System" at bounding box center [1427, 457] width 253 height 21
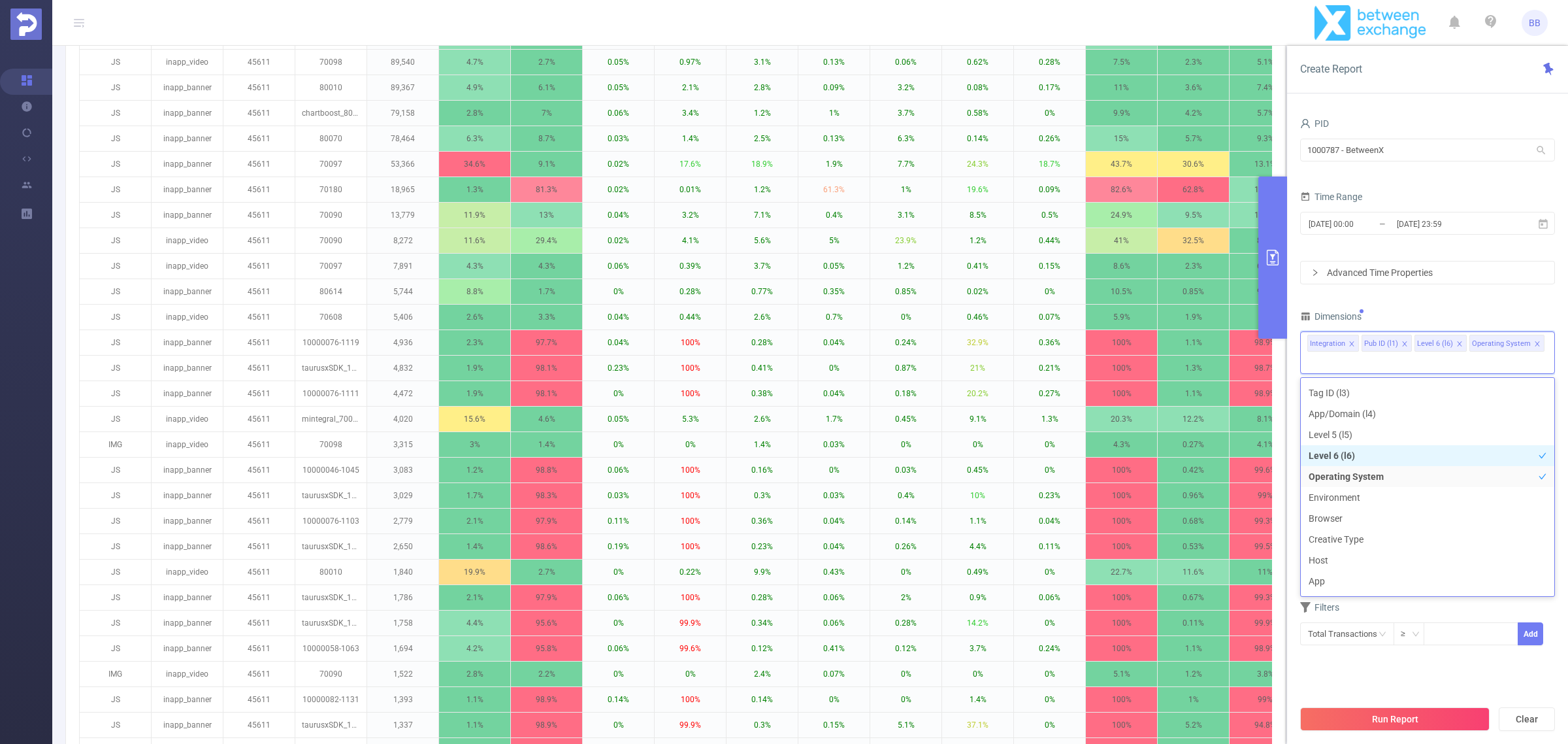
scroll to position [99, 0]
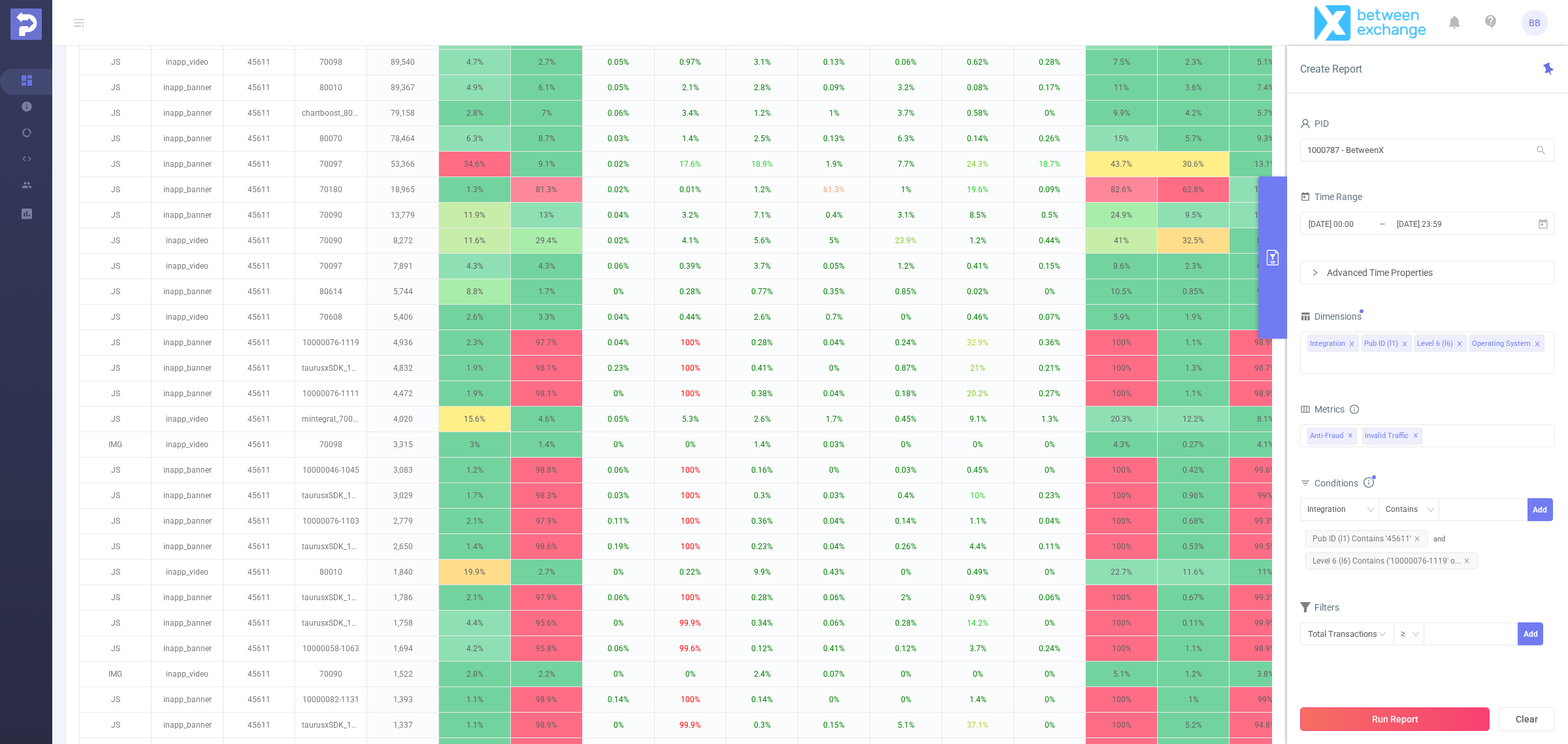
click at [1419, 717] on button "Run Report" at bounding box center [1394, 719] width 189 height 24
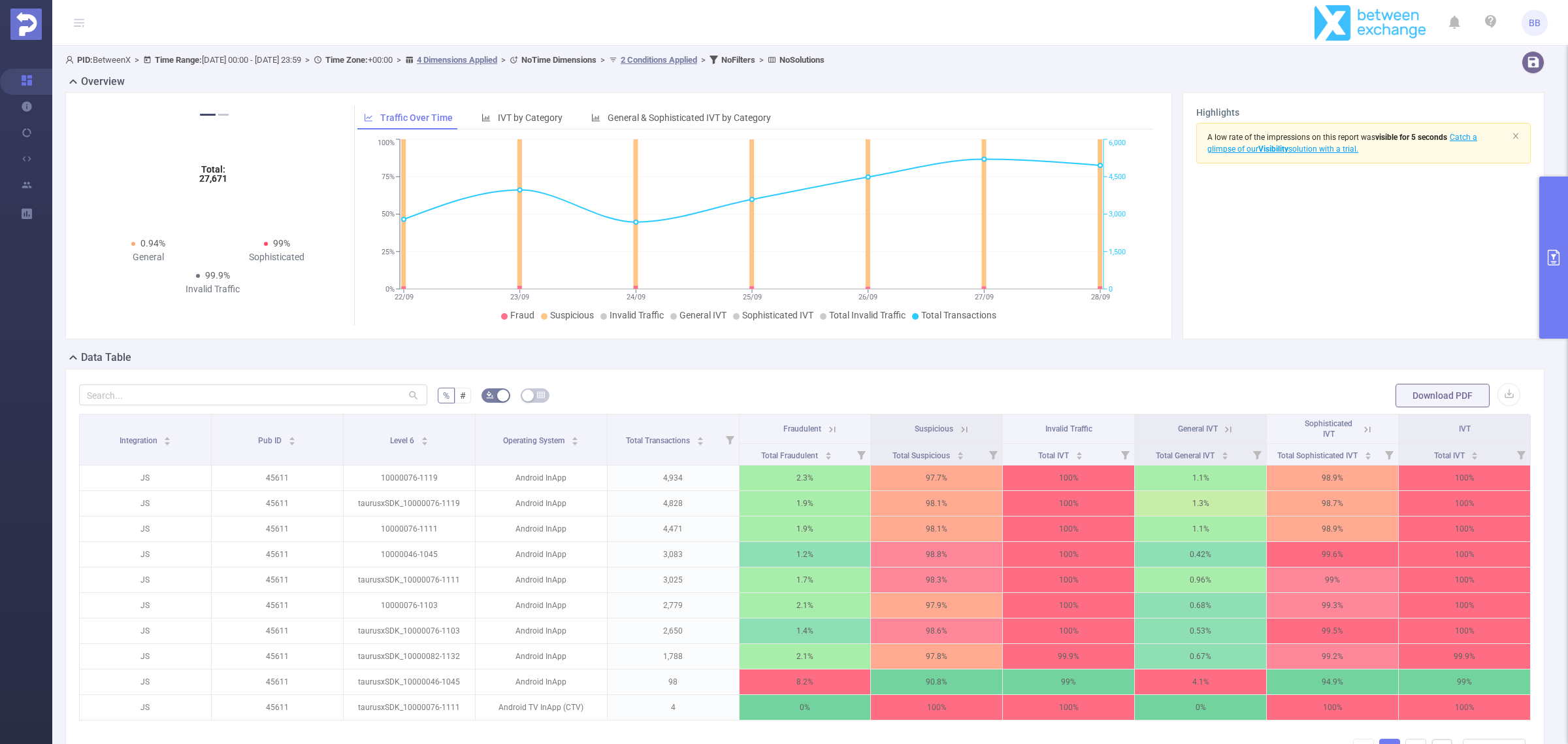
click at [1497, 282] on section "A low rate of the impressions on this report was visible for 5 seconds Catch a …" at bounding box center [1363, 224] width 334 height 202
click at [1565, 276] on button "primary" at bounding box center [1554, 257] width 29 height 162
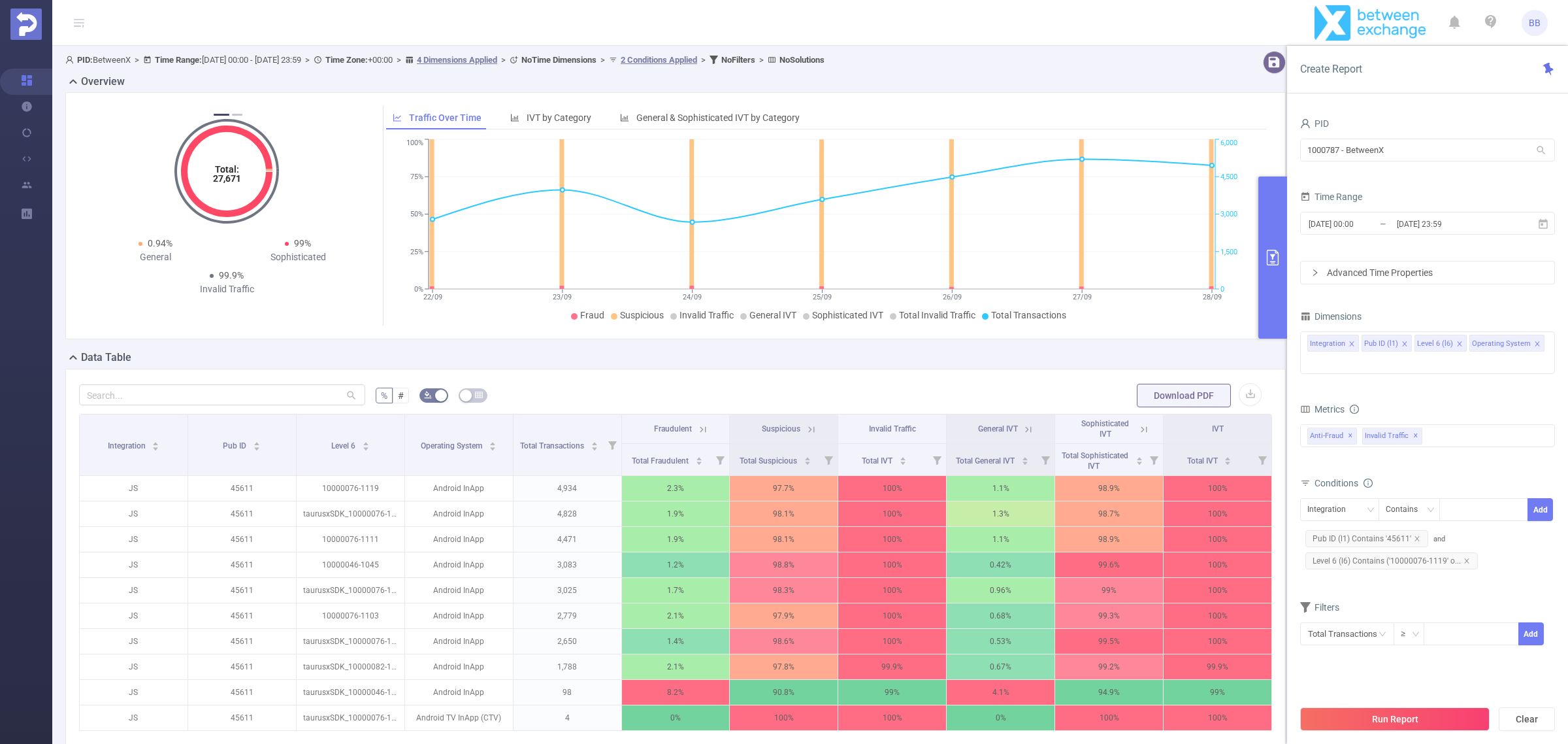
click at [1536, 346] on icon "icon: close" at bounding box center [1537, 343] width 5 height 5
click at [1508, 351] on div "Integration Pub ID (l1) Level 6 (l6)" at bounding box center [1427, 343] width 240 height 22
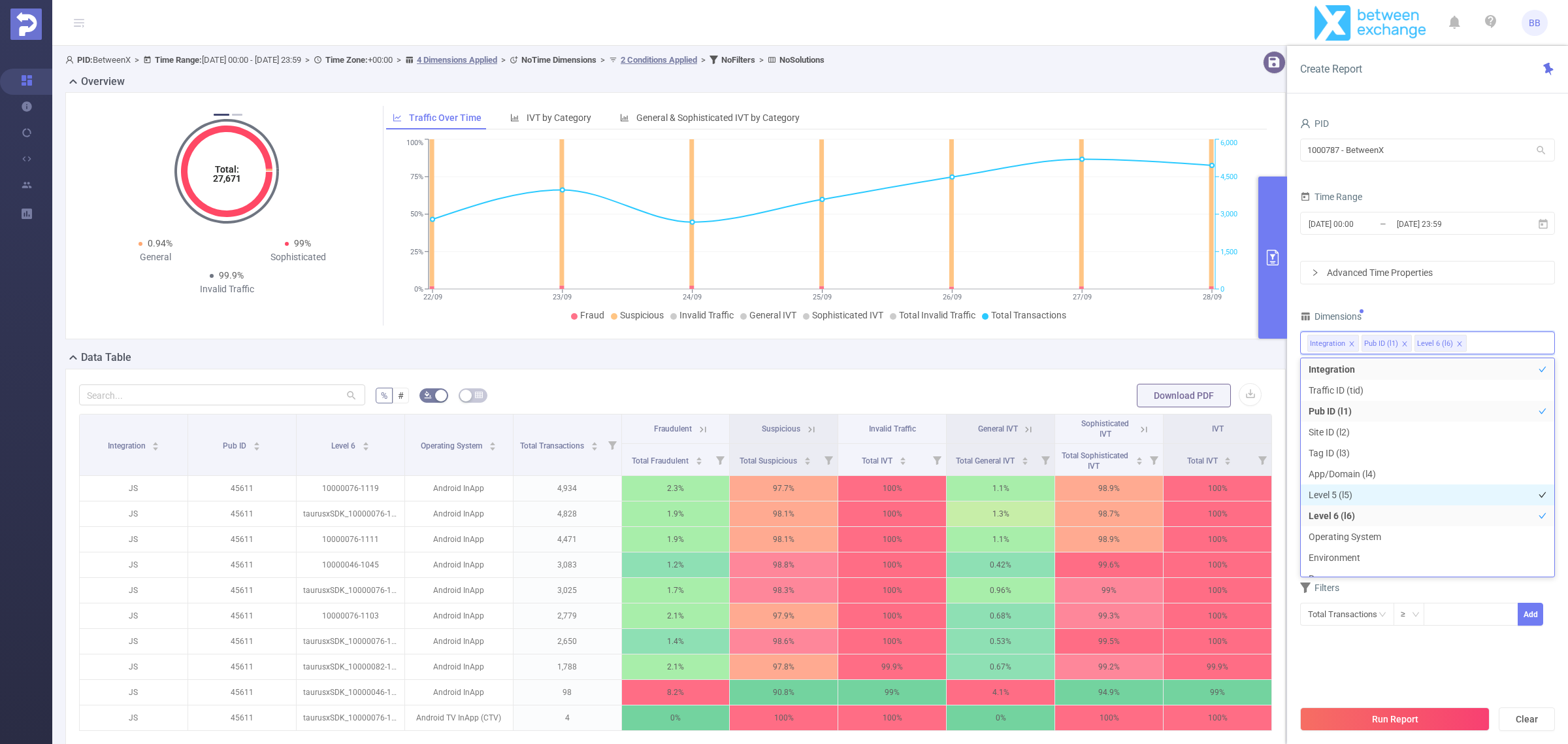
scroll to position [84, 0]
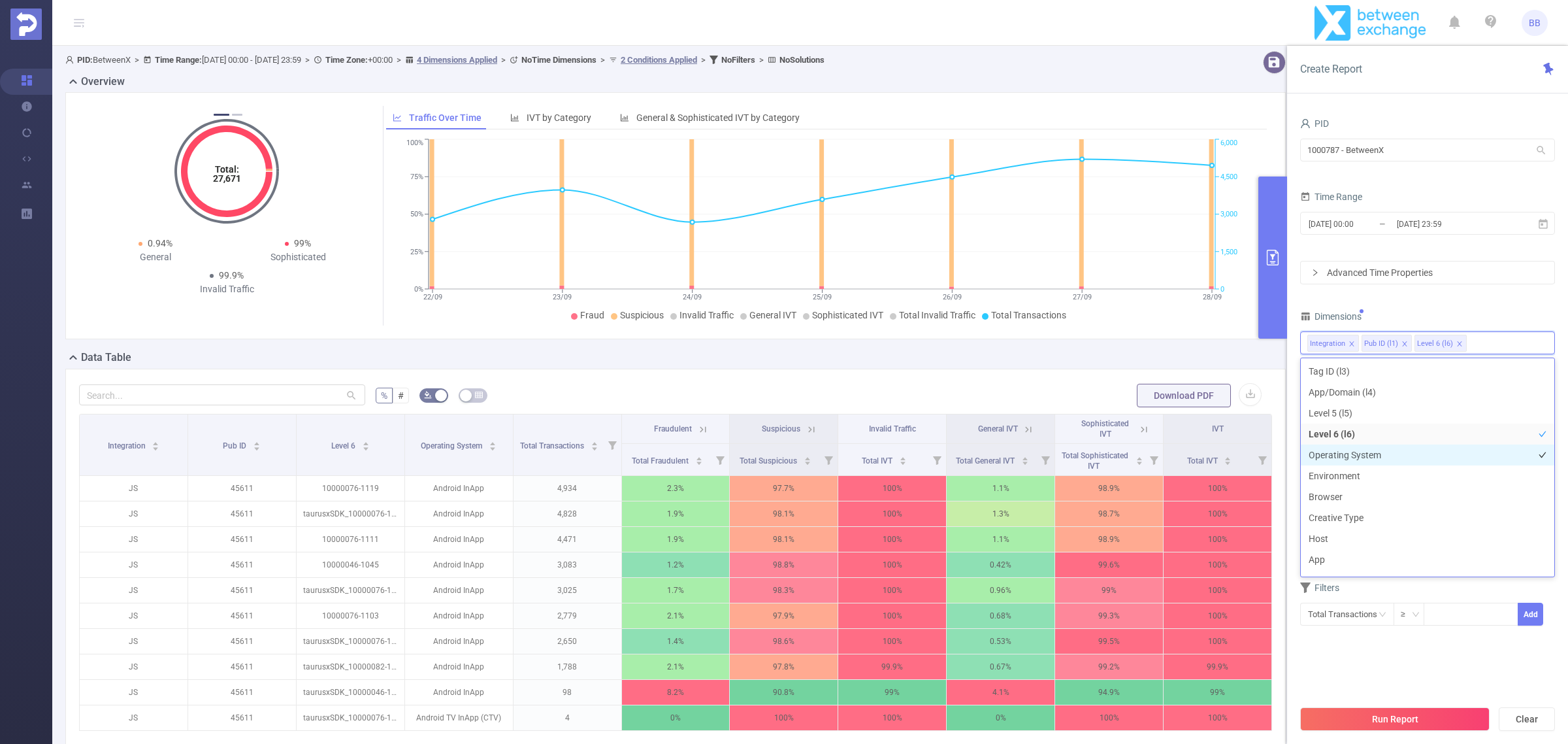
click at [1384, 459] on li "Operating System" at bounding box center [1427, 455] width 253 height 21
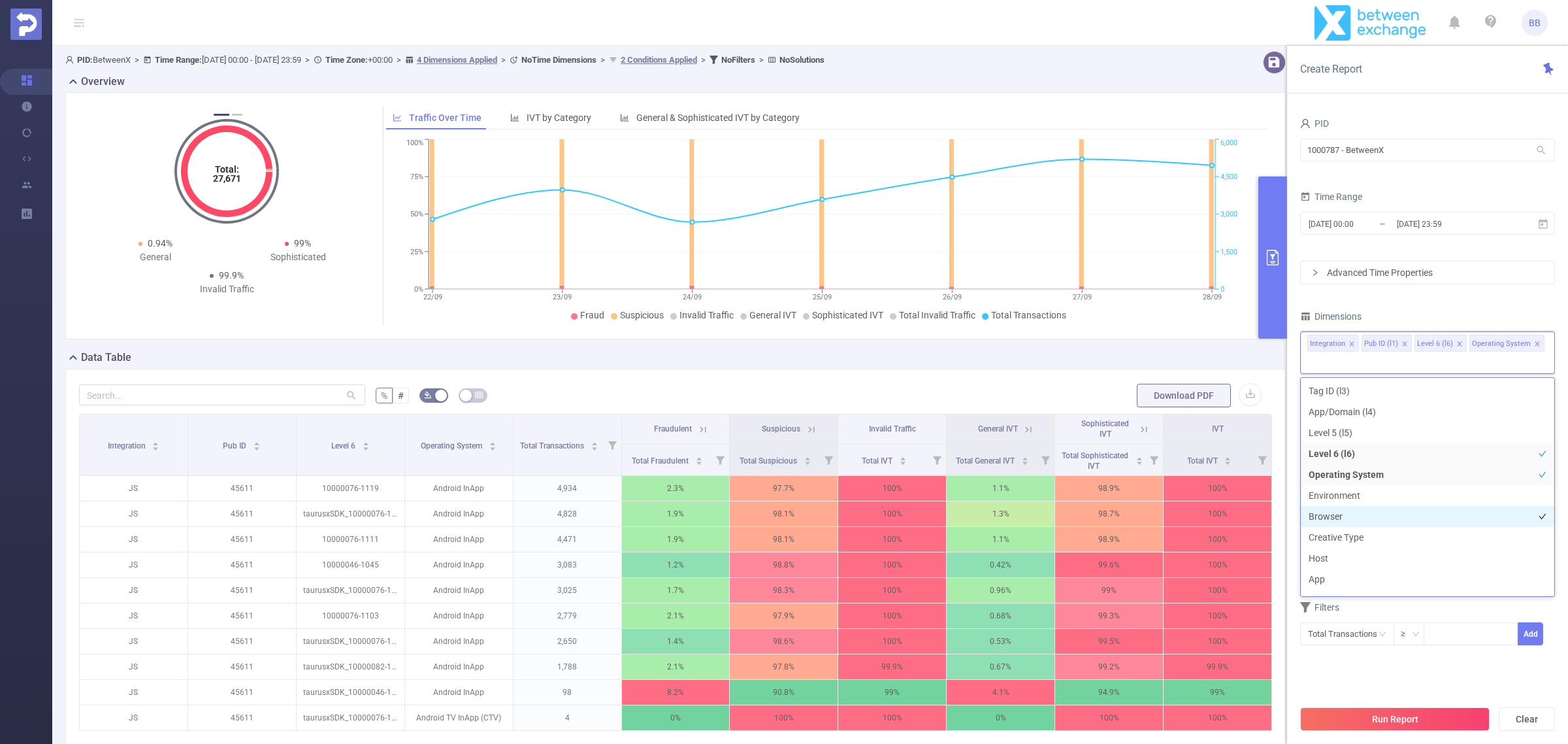
click at [1367, 517] on li "Browser" at bounding box center [1427, 516] width 253 height 21
click at [1376, 715] on button "Run Report" at bounding box center [1394, 719] width 189 height 24
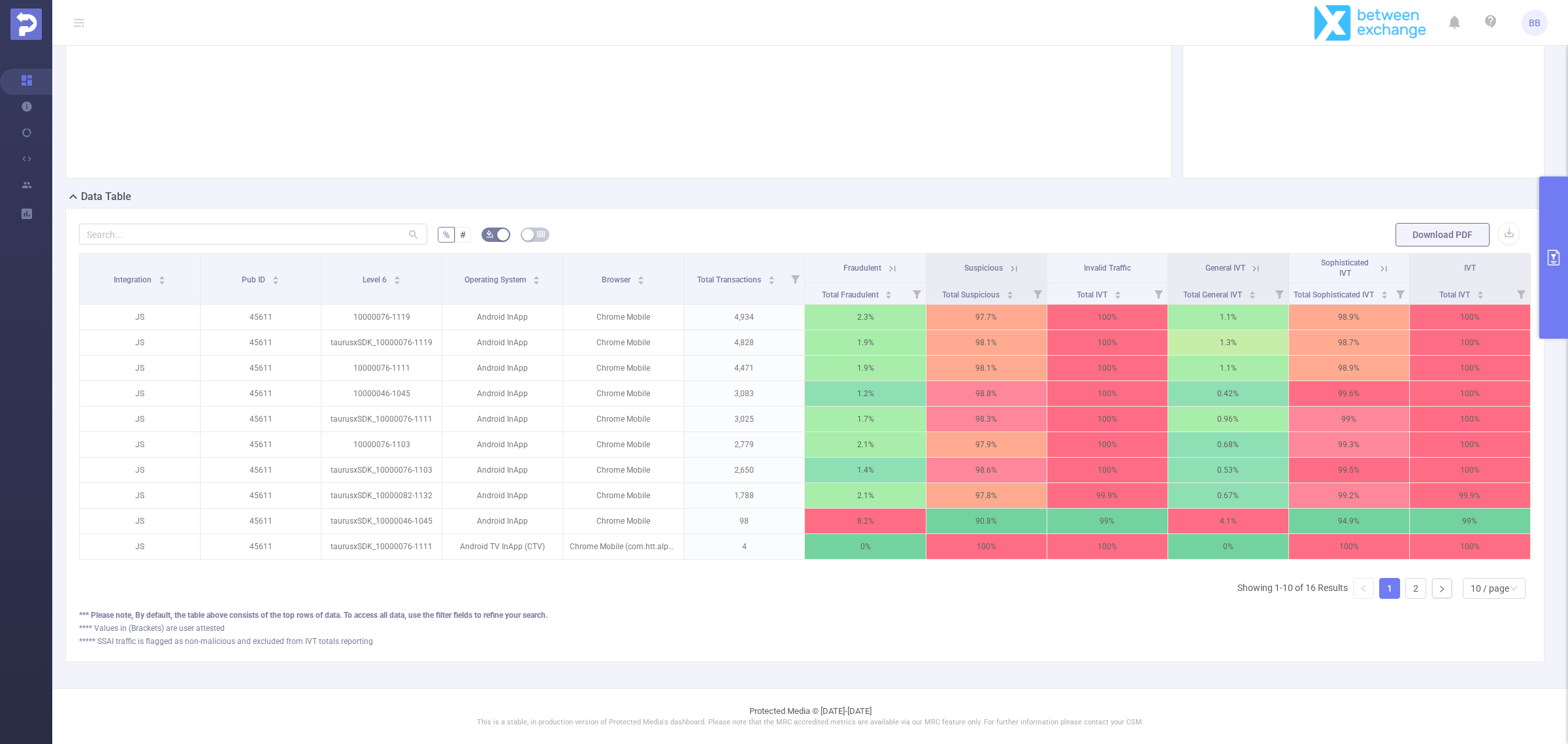
scroll to position [175, 0]
click at [1487, 589] on div "10 / page" at bounding box center [1490, 588] width 39 height 20
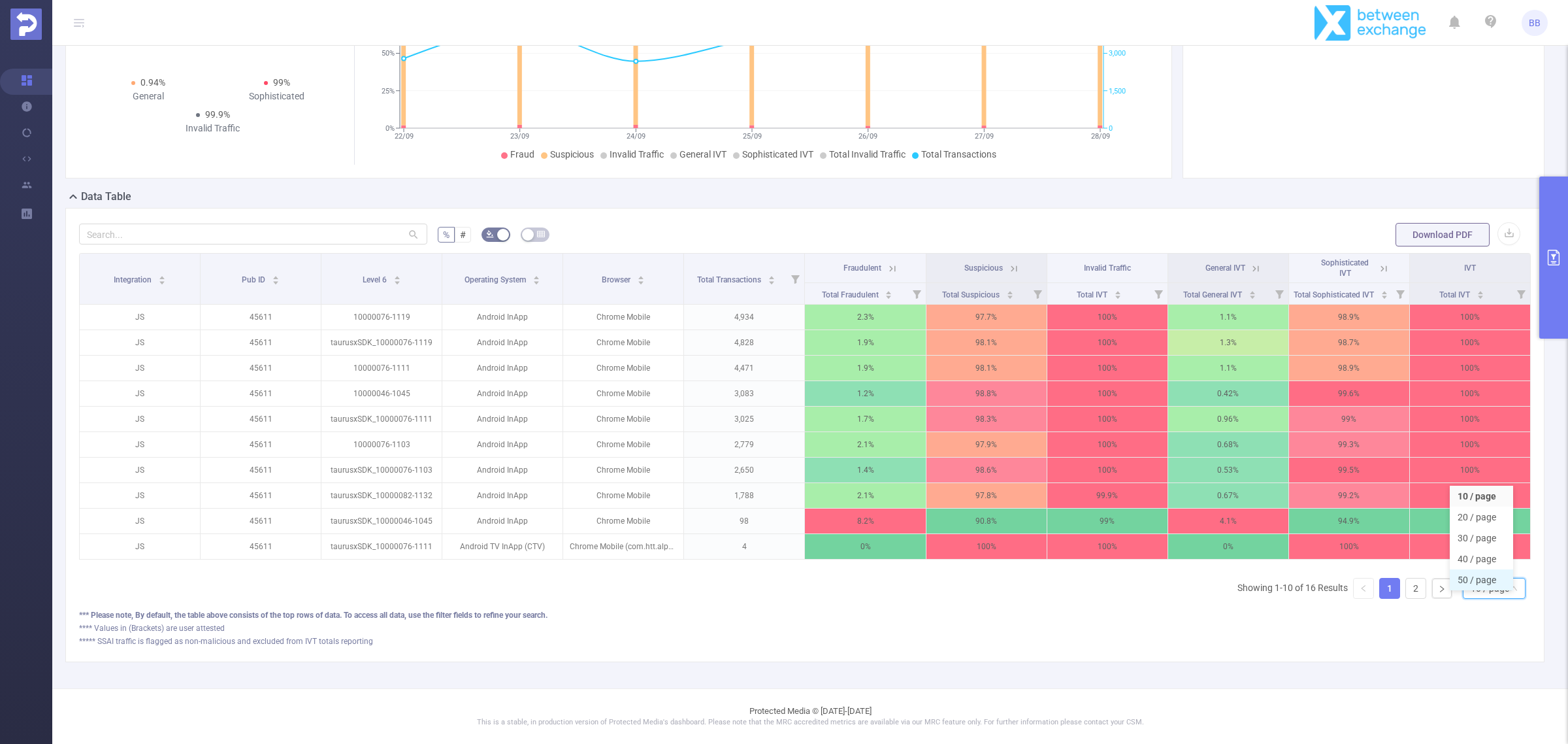
click at [1474, 570] on li "50 / page" at bounding box center [1480, 580] width 63 height 21
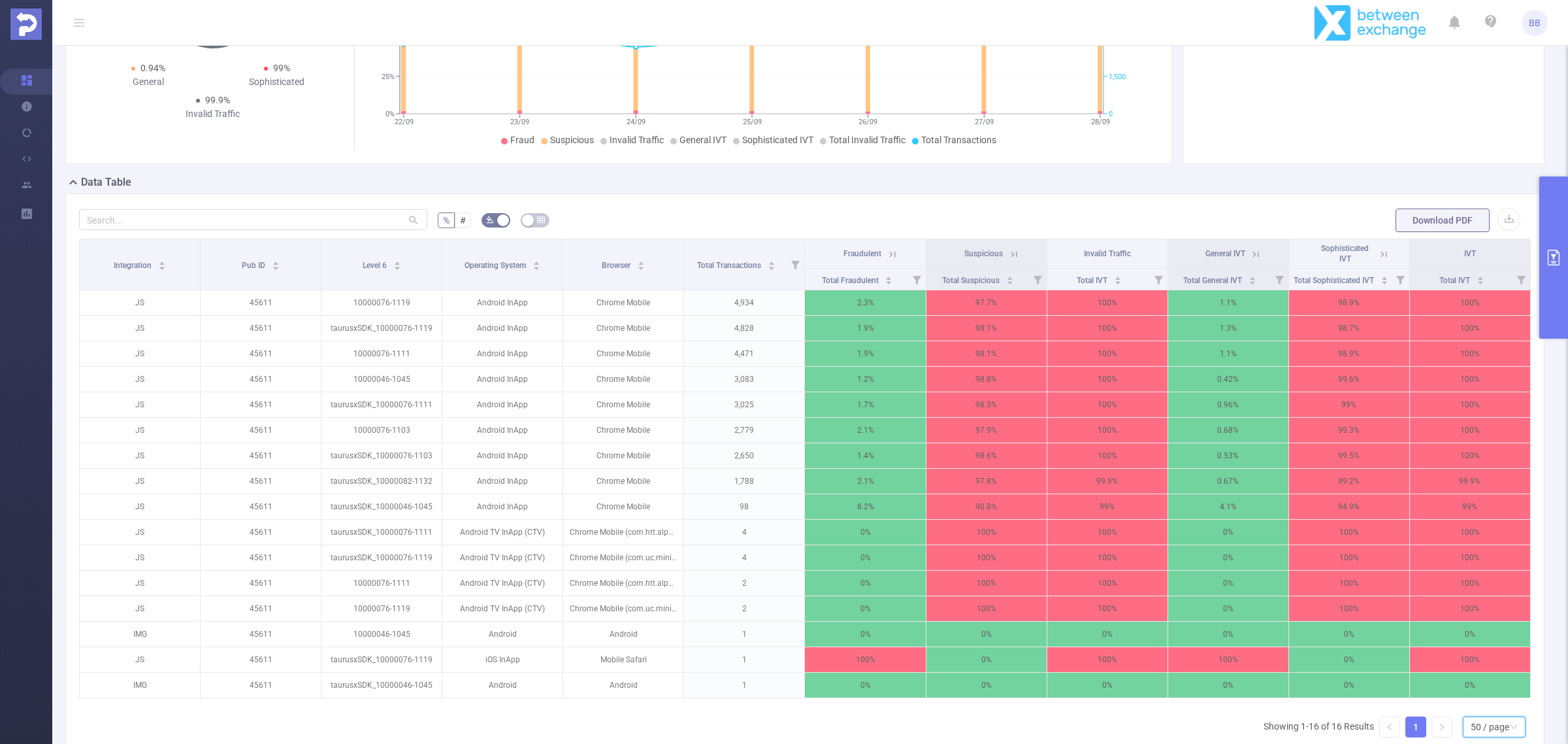
click at [1544, 288] on button "primary" at bounding box center [1554, 257] width 29 height 162
